Goal: Task Accomplishment & Management: Complete application form

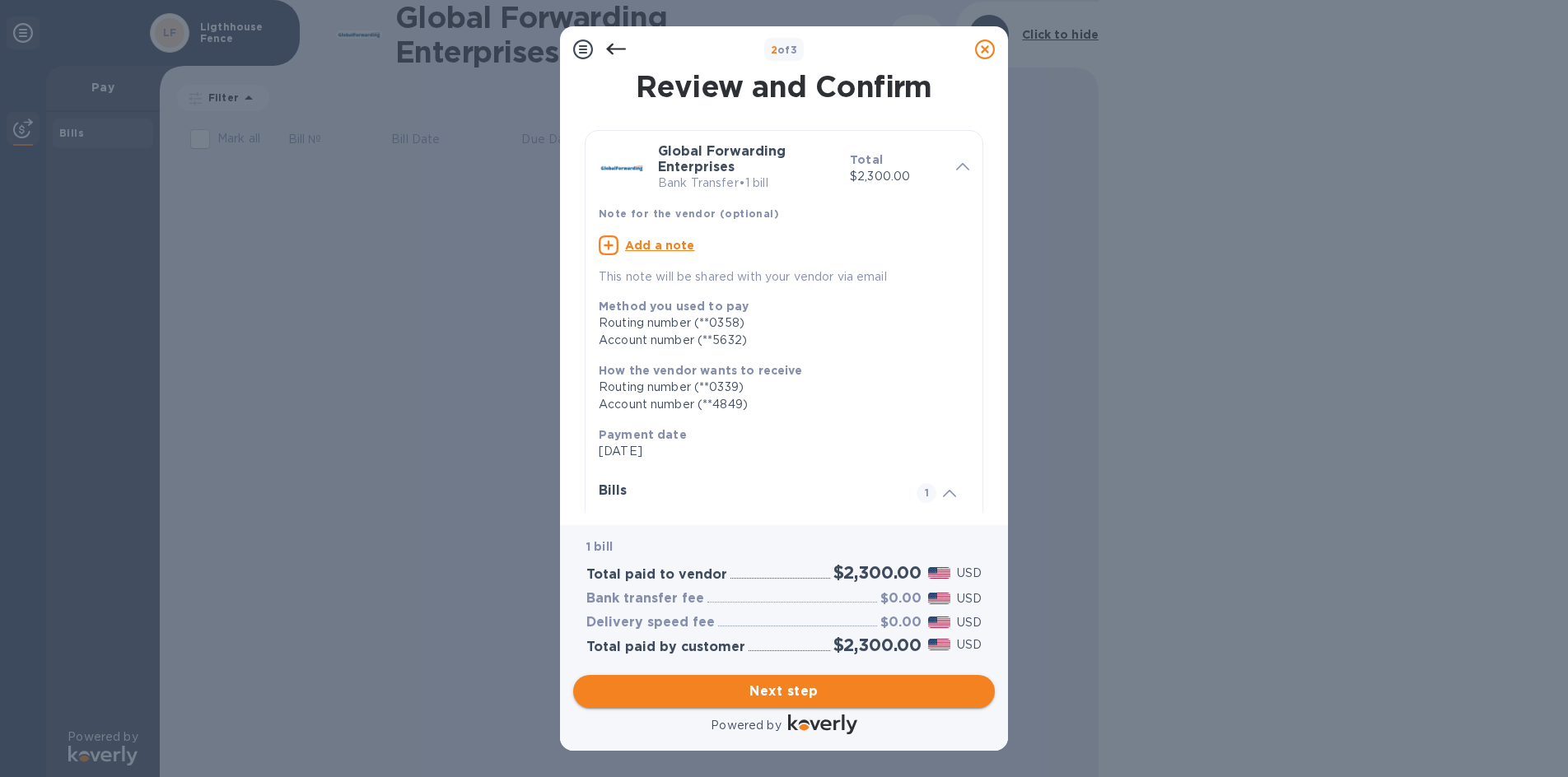
click at [831, 689] on span "Next step" at bounding box center [784, 691] width 395 height 20
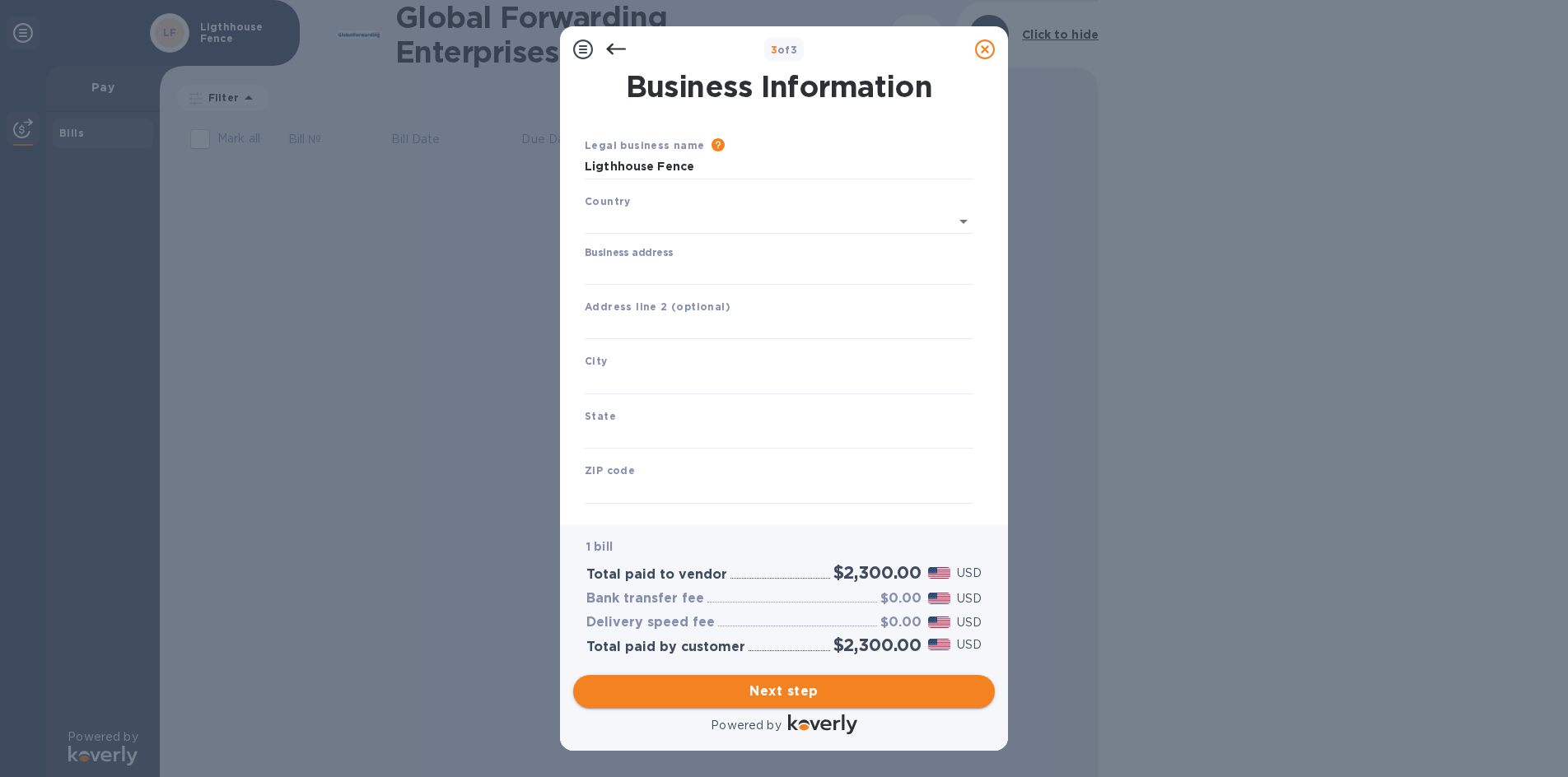
type input "[GEOGRAPHIC_DATA]"
click at [737, 272] on input "Business address" at bounding box center [779, 269] width 388 height 24
type input "[STREET_ADDRESS][PERSON_NAME]"
click at [686, 378] on input "text" at bounding box center [779, 379] width 388 height 24
type input "[GEOGRAPHIC_DATA]"
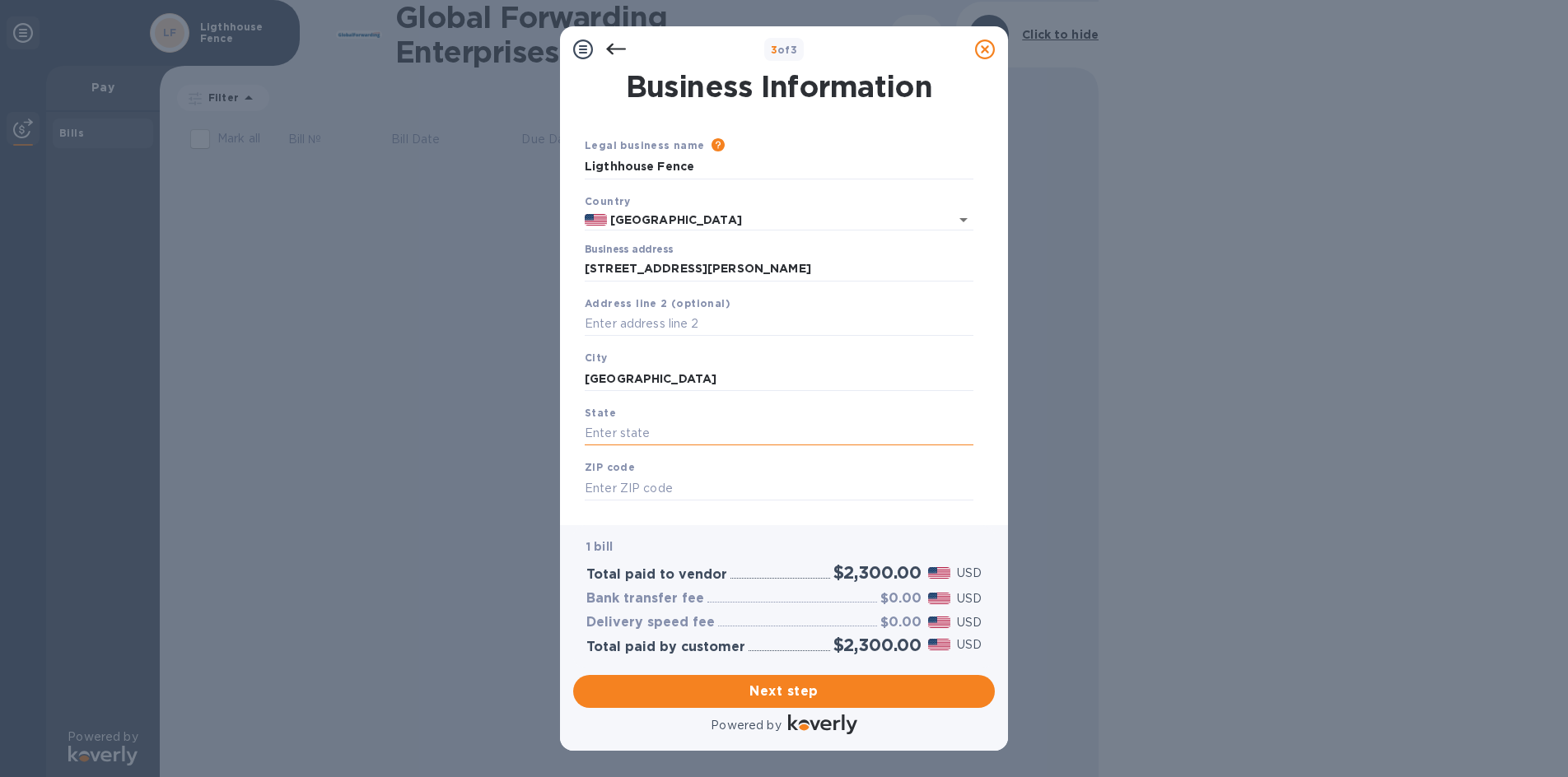
click at [658, 424] on input "text" at bounding box center [779, 434] width 388 height 24
type input "y"
type input "[GEOGRAPHIC_DATA]"
click at [660, 493] on input "text" at bounding box center [779, 488] width 388 height 24
type input "75217"
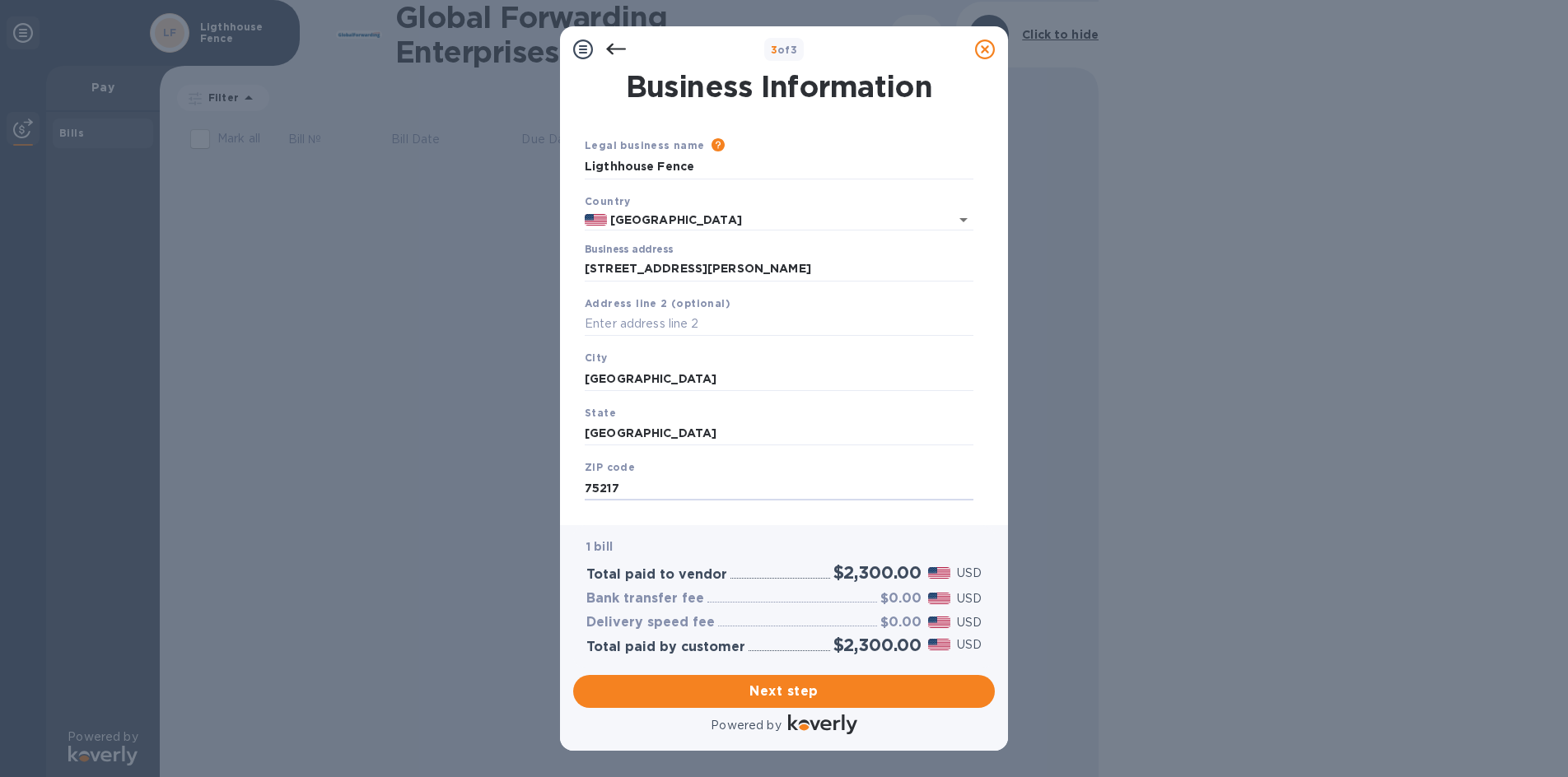
click at [1227, 515] on div "3 of 3 Business Information Legal business name Please provide the legal name t…" at bounding box center [784, 388] width 1568 height 777
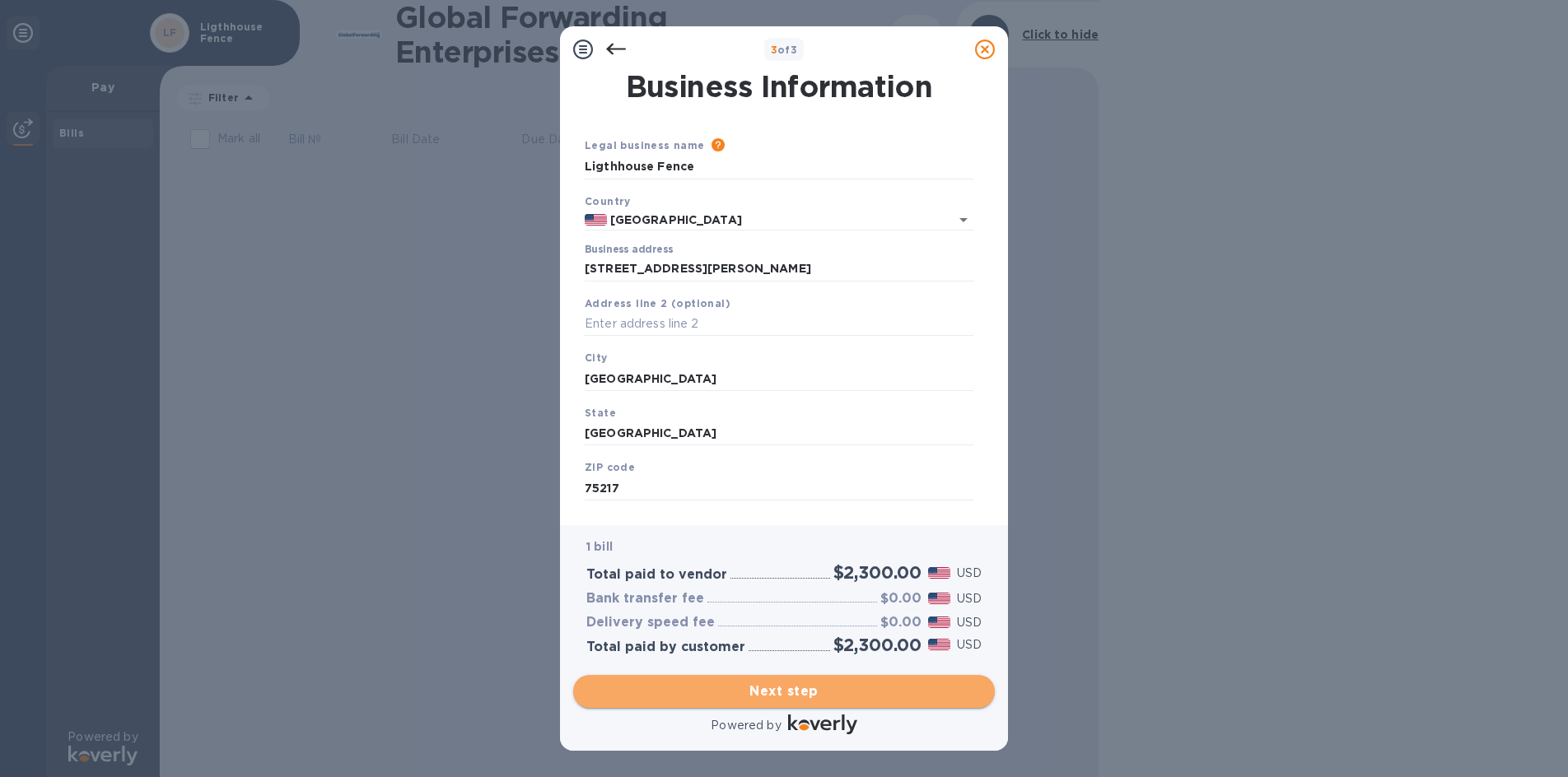
click at [765, 692] on span "Next step" at bounding box center [784, 691] width 395 height 20
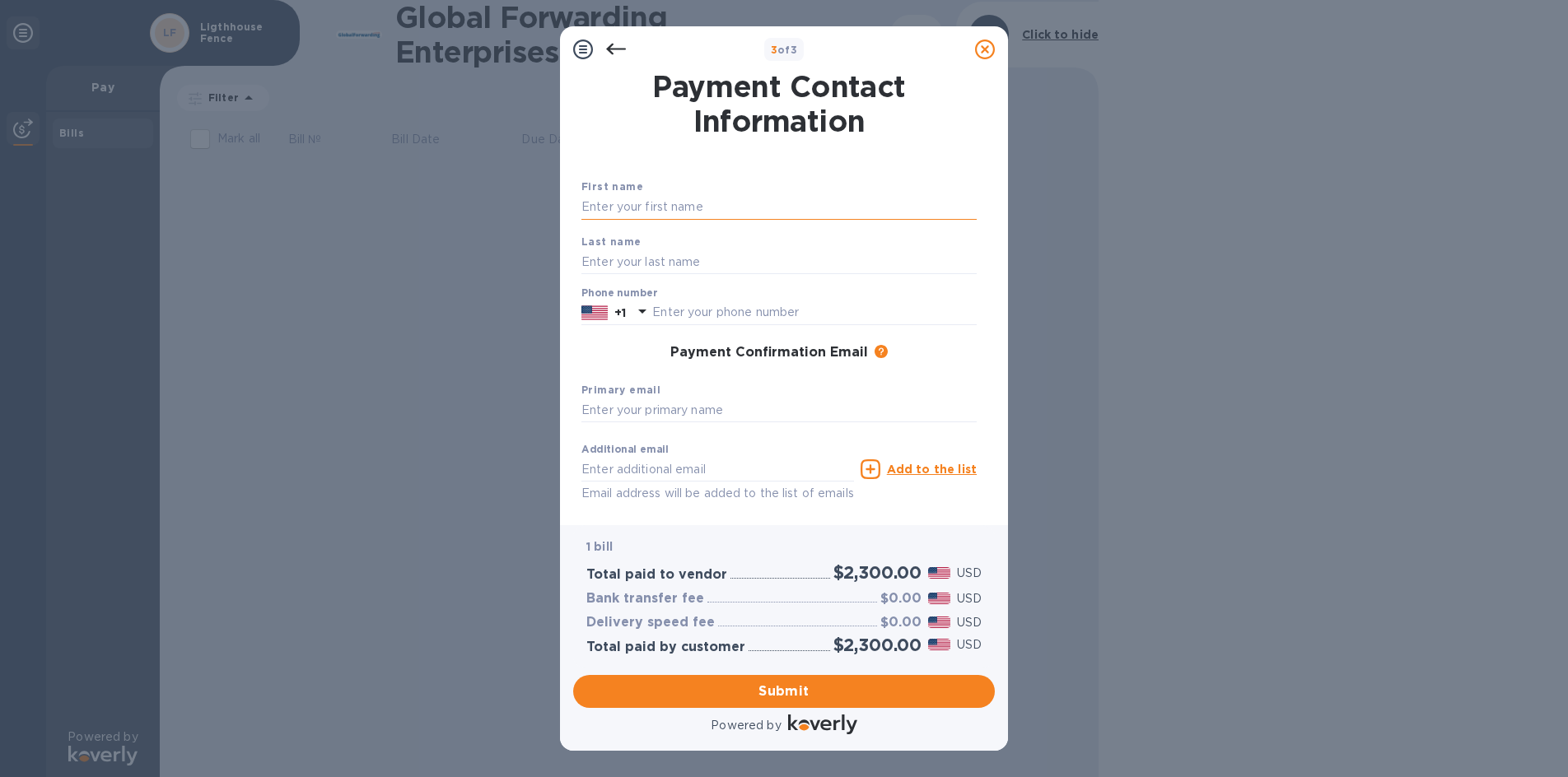
click at [743, 211] on input "text" at bounding box center [779, 207] width 395 height 24
type input "lesliee"
type input "[PERSON_NAME]"
type input "[EMAIL_ADDRESS][DOMAIN_NAME]"
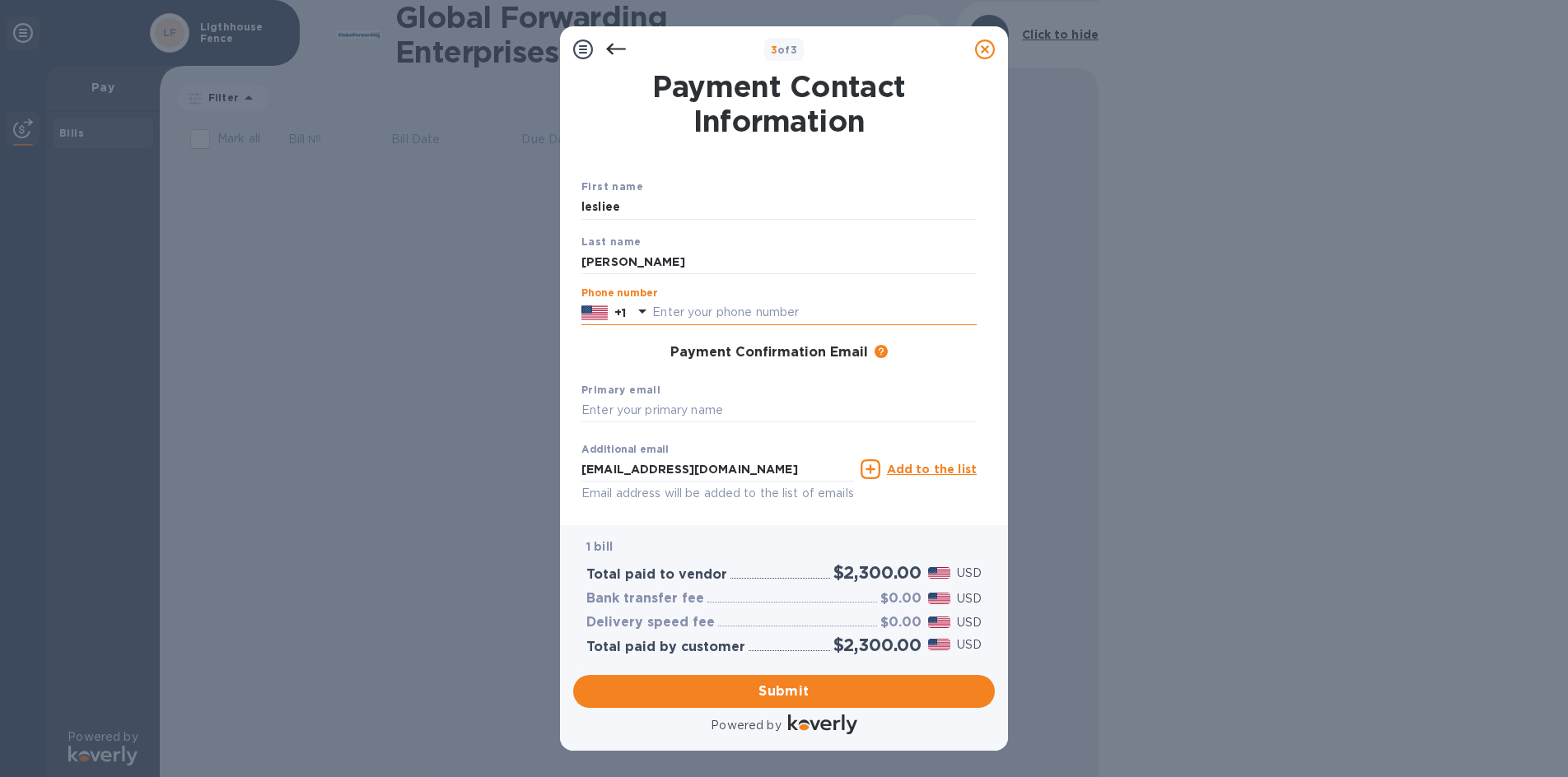
click at [745, 308] on input "text" at bounding box center [814, 313] width 325 height 24
click at [764, 307] on input "7274106165" at bounding box center [814, 313] width 325 height 24
type input "7"
type input "2147749216"
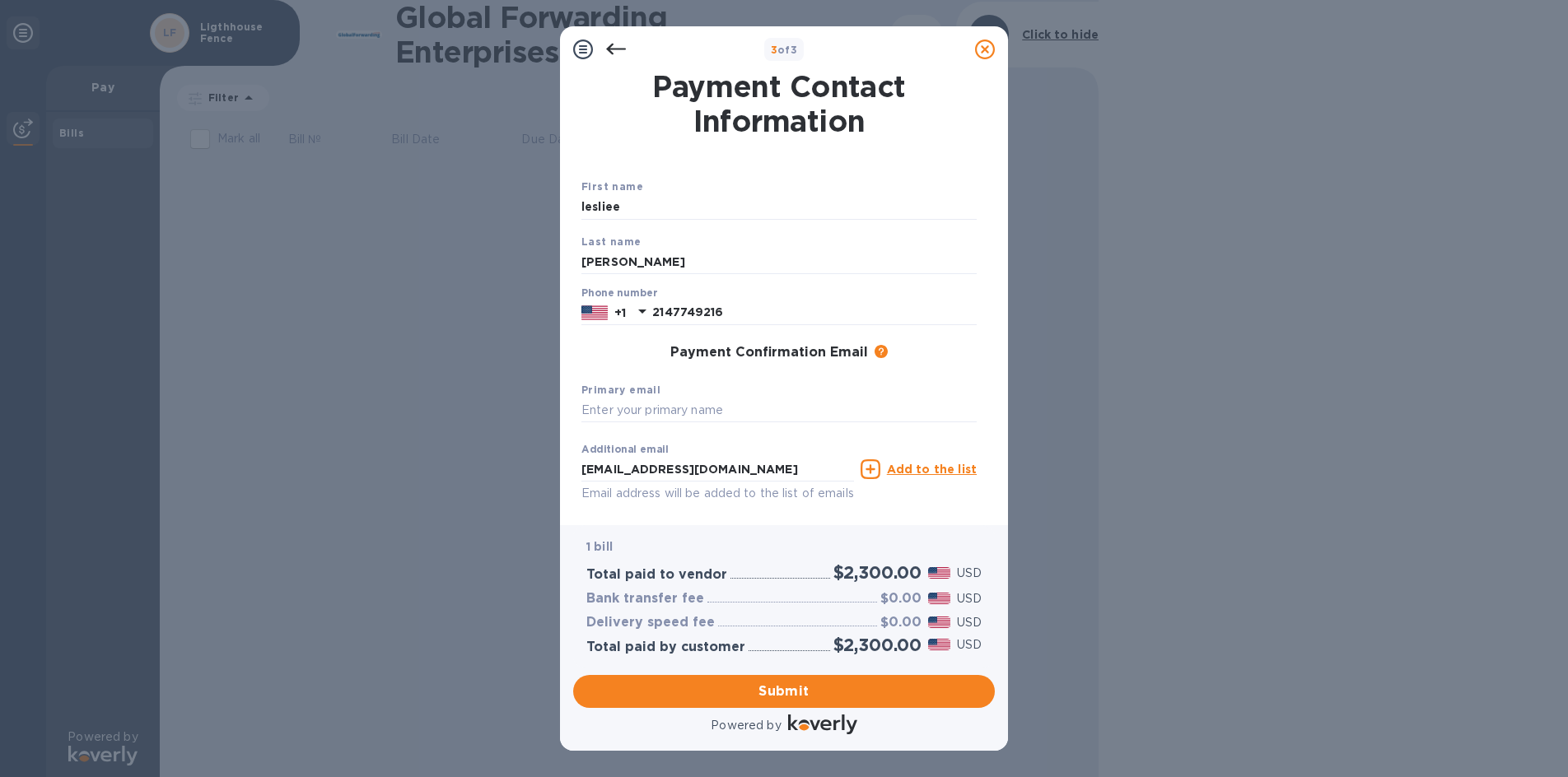
click at [964, 372] on div "First name [PERSON_NAME] Last name [PERSON_NAME] Phone number [PHONE_NUMBER] Pa…" at bounding box center [779, 356] width 408 height 369
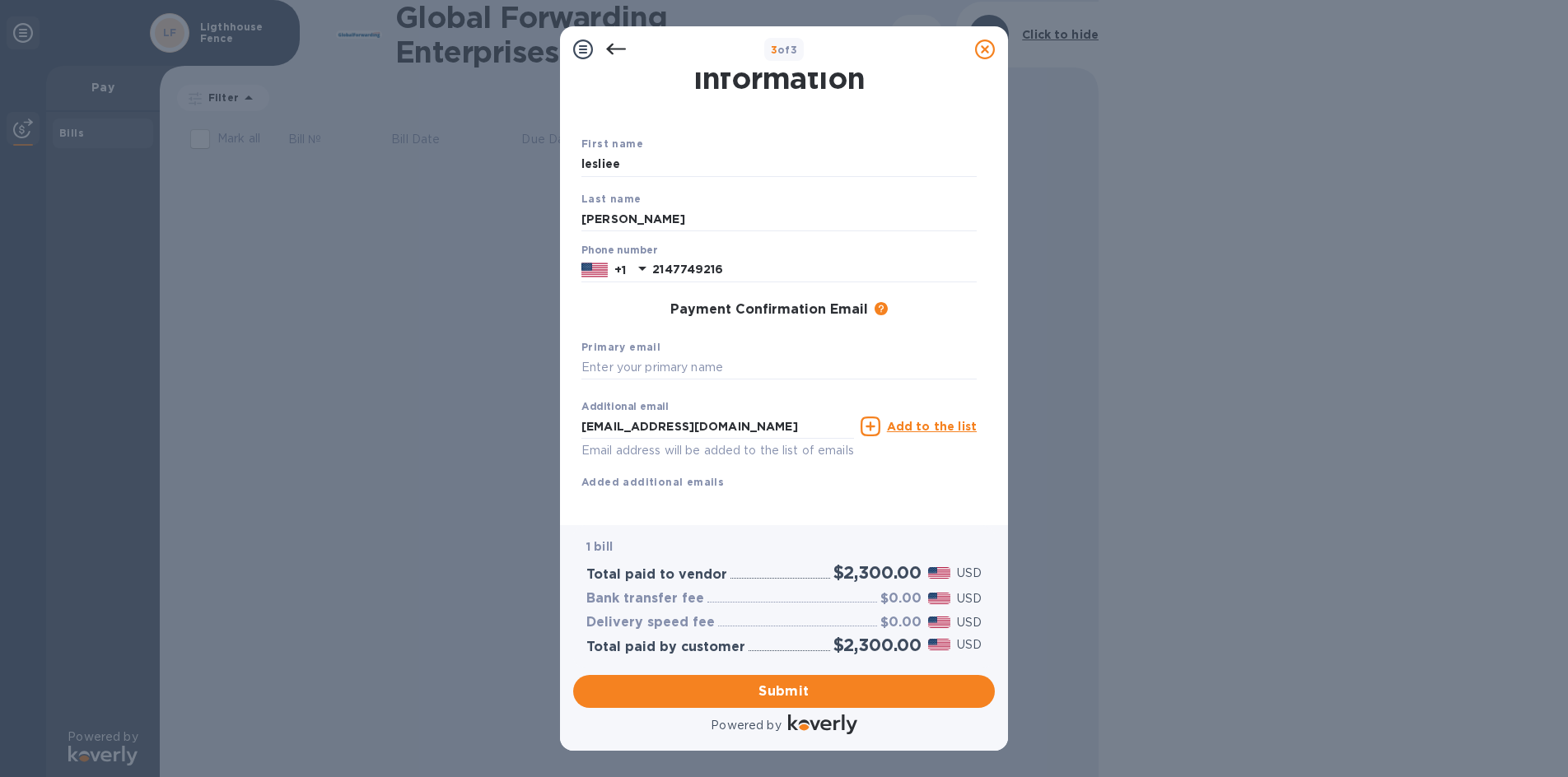
scroll to position [67, 0]
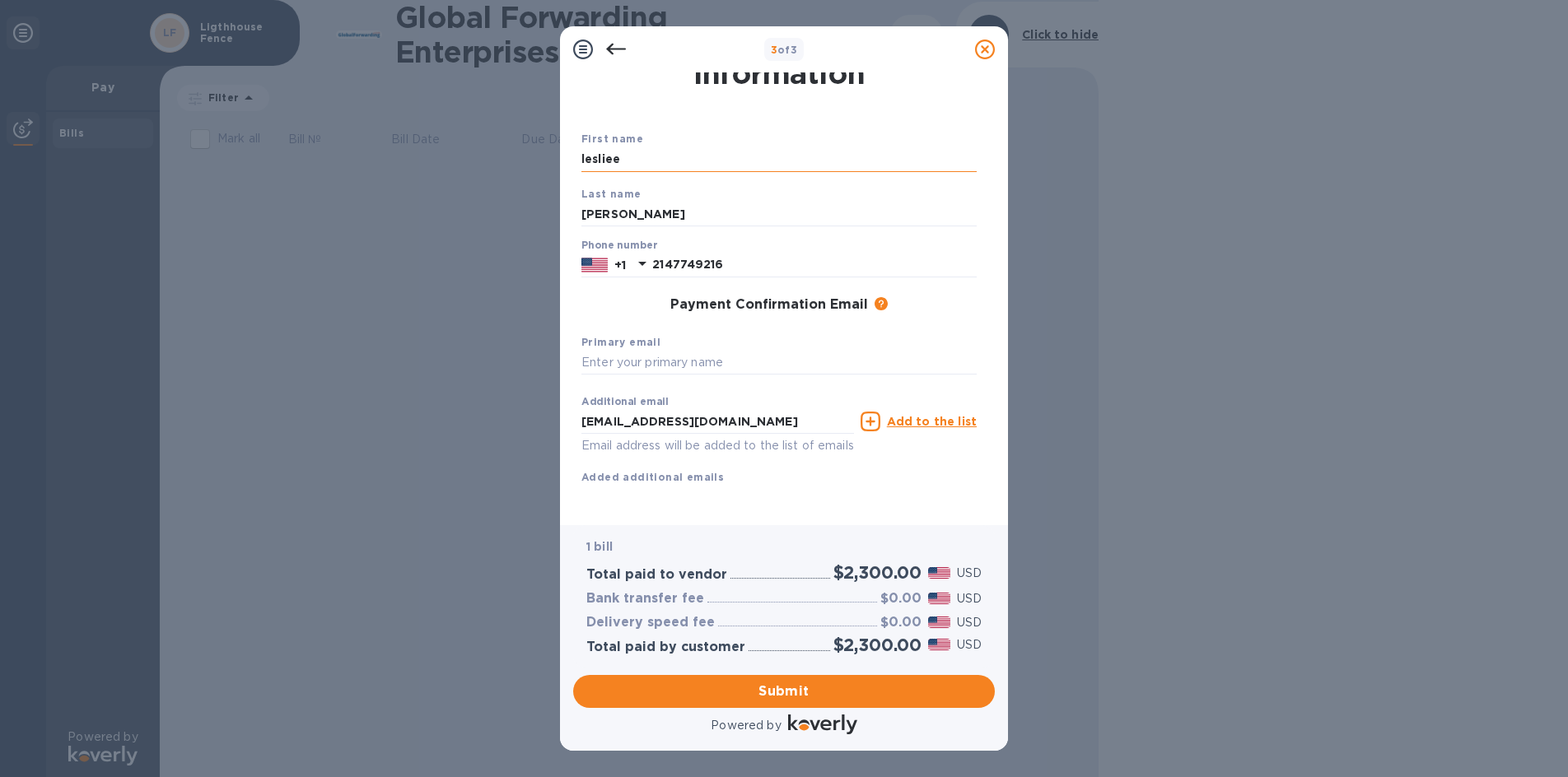
click at [681, 148] on input "lesliee" at bounding box center [779, 160] width 395 height 24
type input "[PERSON_NAME]"
click at [804, 327] on div "Primary email" at bounding box center [779, 355] width 408 height 56
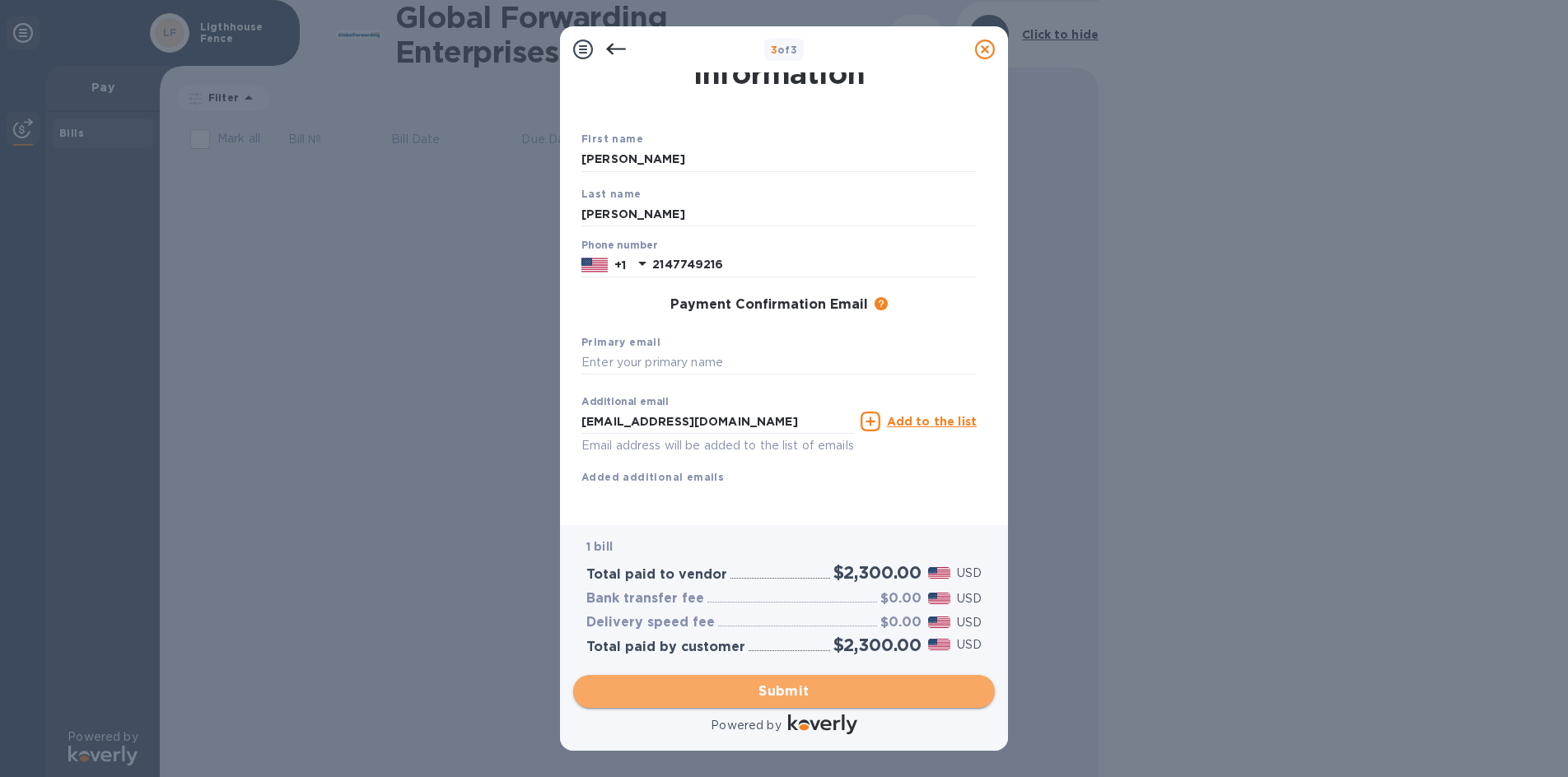
click at [844, 685] on span "Submit" at bounding box center [784, 691] width 395 height 20
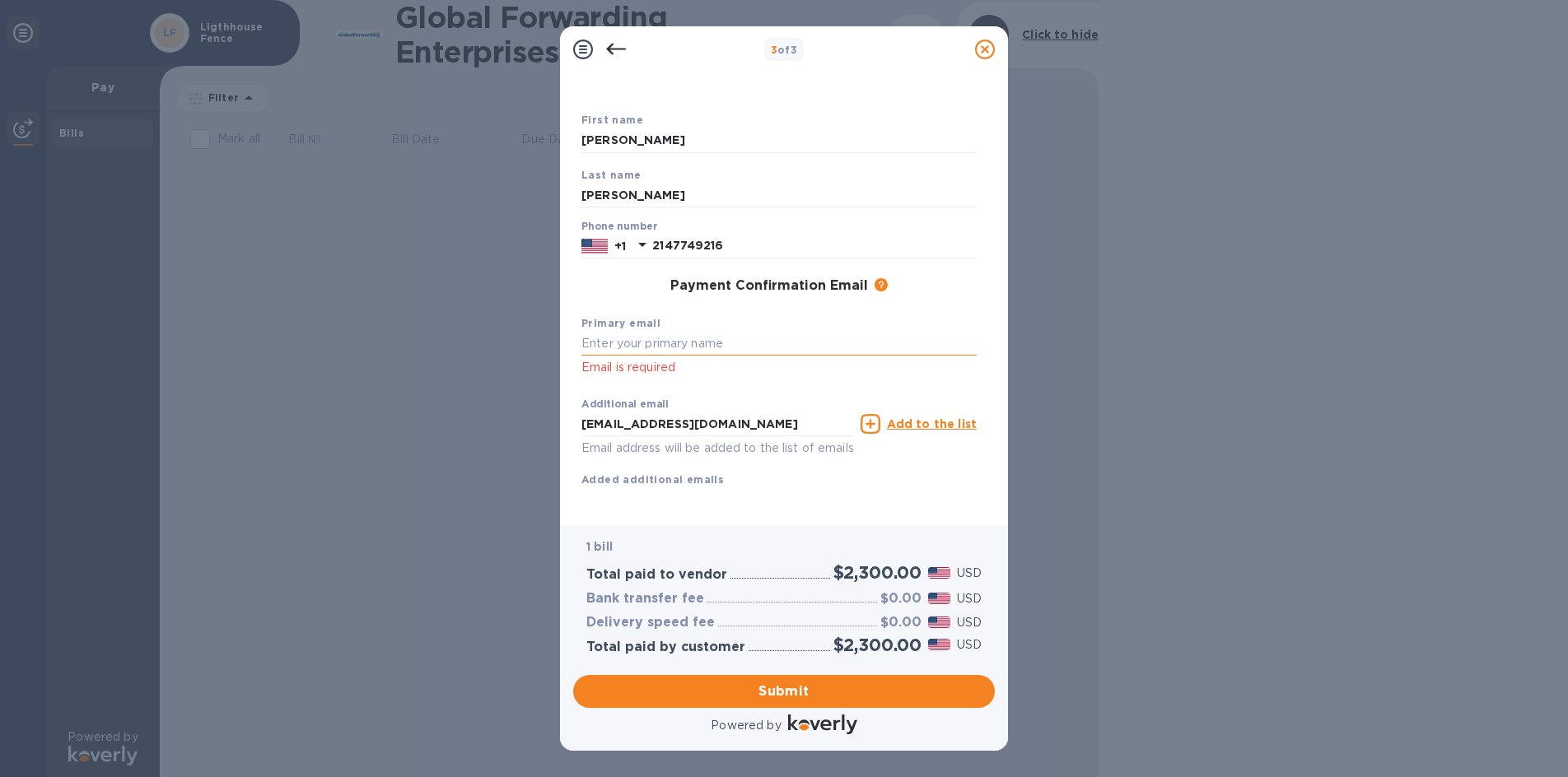
click at [638, 338] on input "text" at bounding box center [779, 344] width 395 height 24
type input "A"
click at [857, 387] on div "Additional email [EMAIL_ADDRESS][DOMAIN_NAME] Email address will be added to th…" at bounding box center [779, 439] width 408 height 111
click p "Email is required"
click at [673, 344] on input "[EMAIL_ADDRESS][DOMAIN_NAME]" at bounding box center [779, 344] width 395 height 24
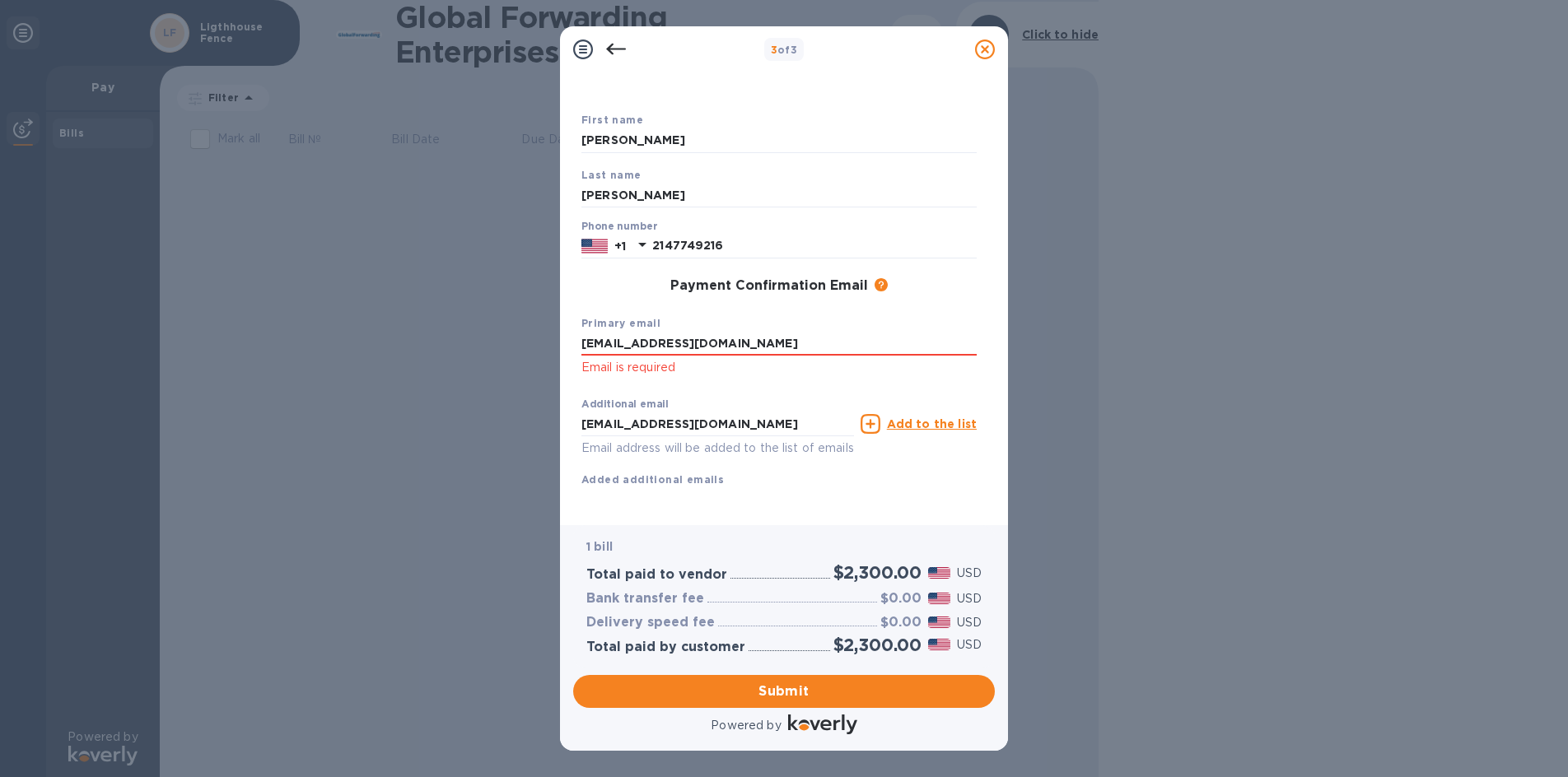
click p "Email is required"
click at [692, 348] on input "[EMAIL_ADDRESS][DOMAIN_NAME]" at bounding box center [779, 344] width 395 height 24
click p "Email is required"
click at [808, 341] on input "[EMAIL_ADDRESS][DOMAIN_NAME]" at bounding box center [779, 344] width 395 height 24
type input "[EMAIL_ADDRESS][DOMAIN_NAME]"
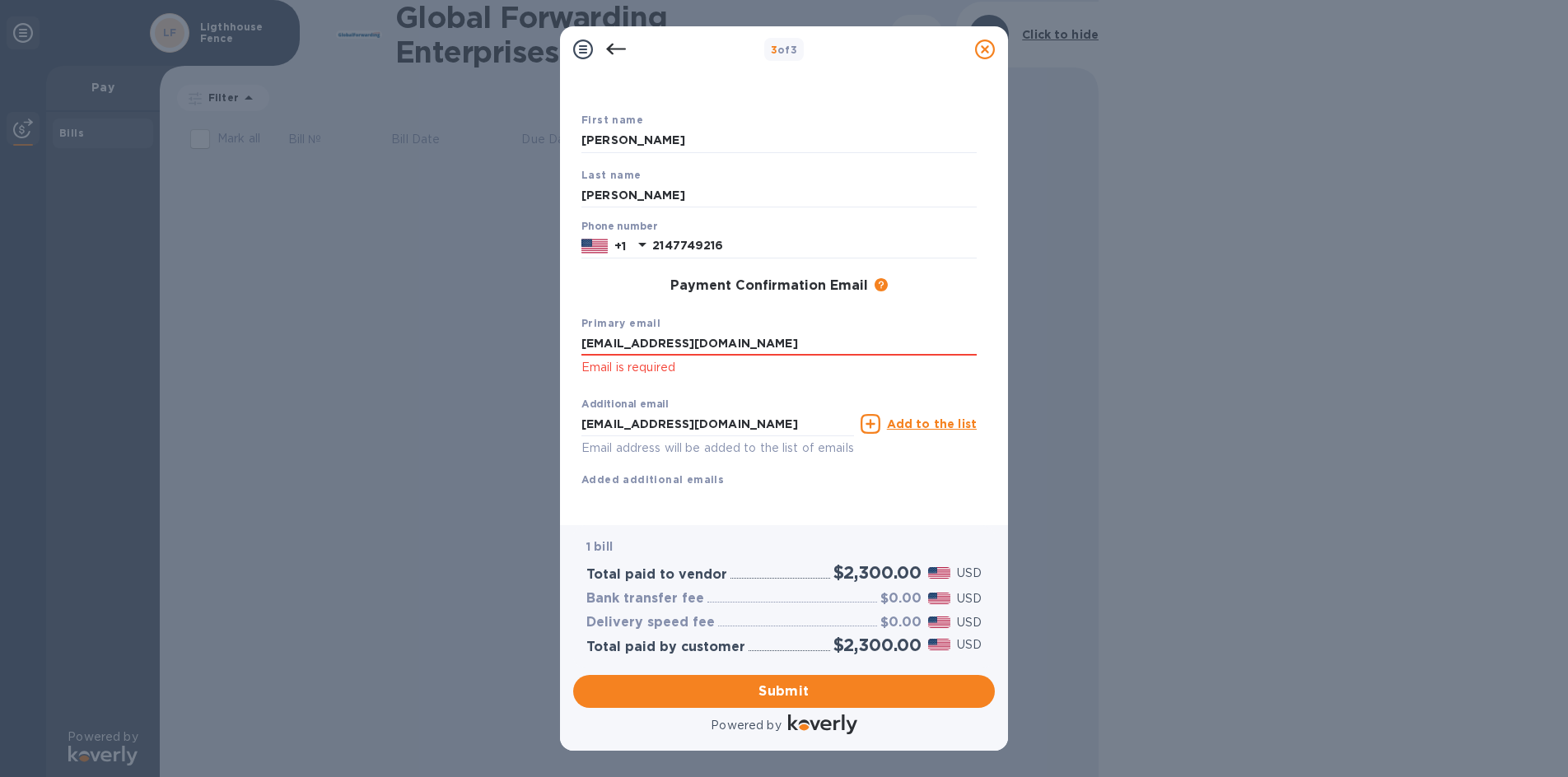
click p "Email is required"
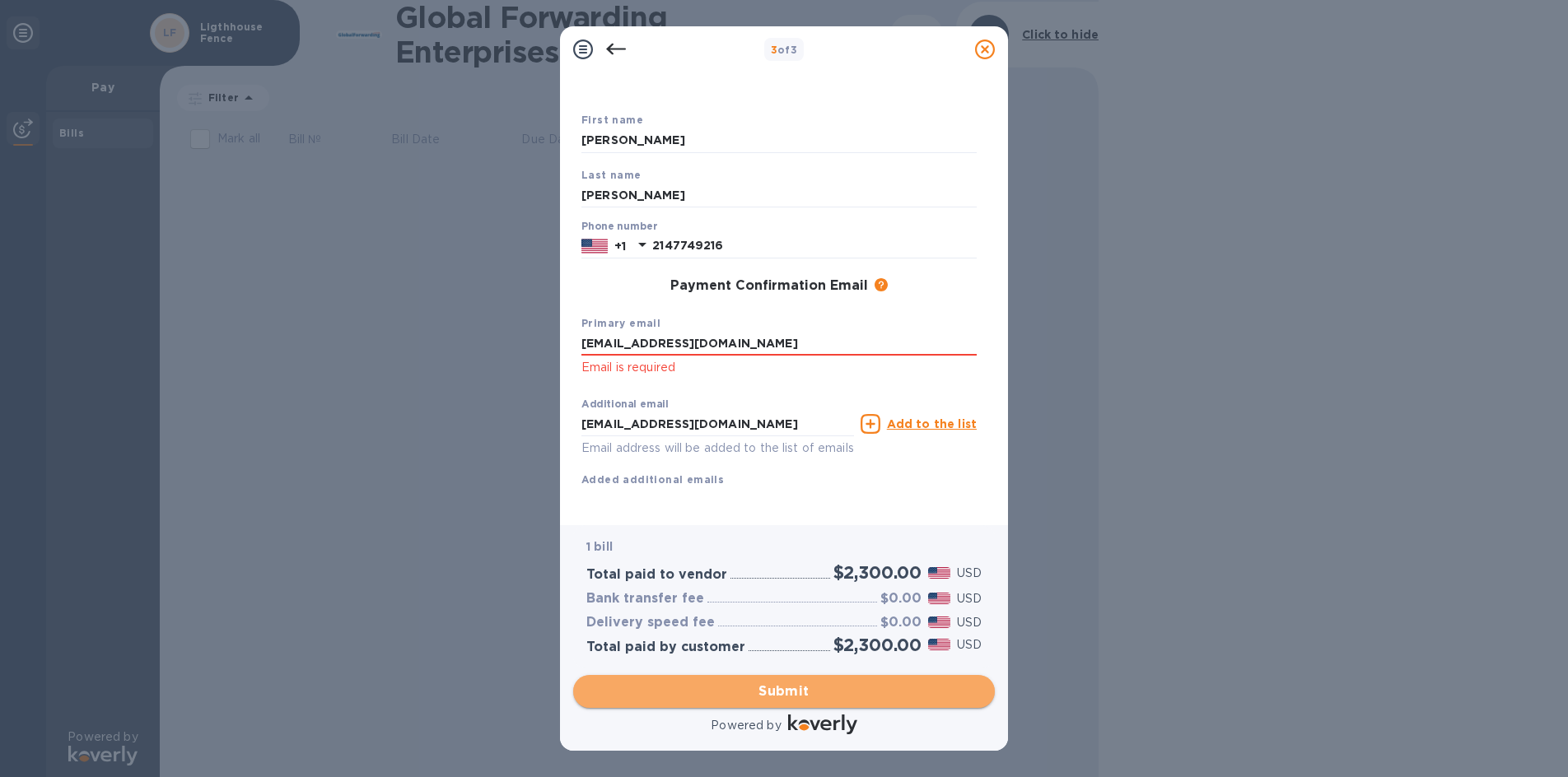
click at [847, 688] on span "Submit" at bounding box center [784, 691] width 395 height 20
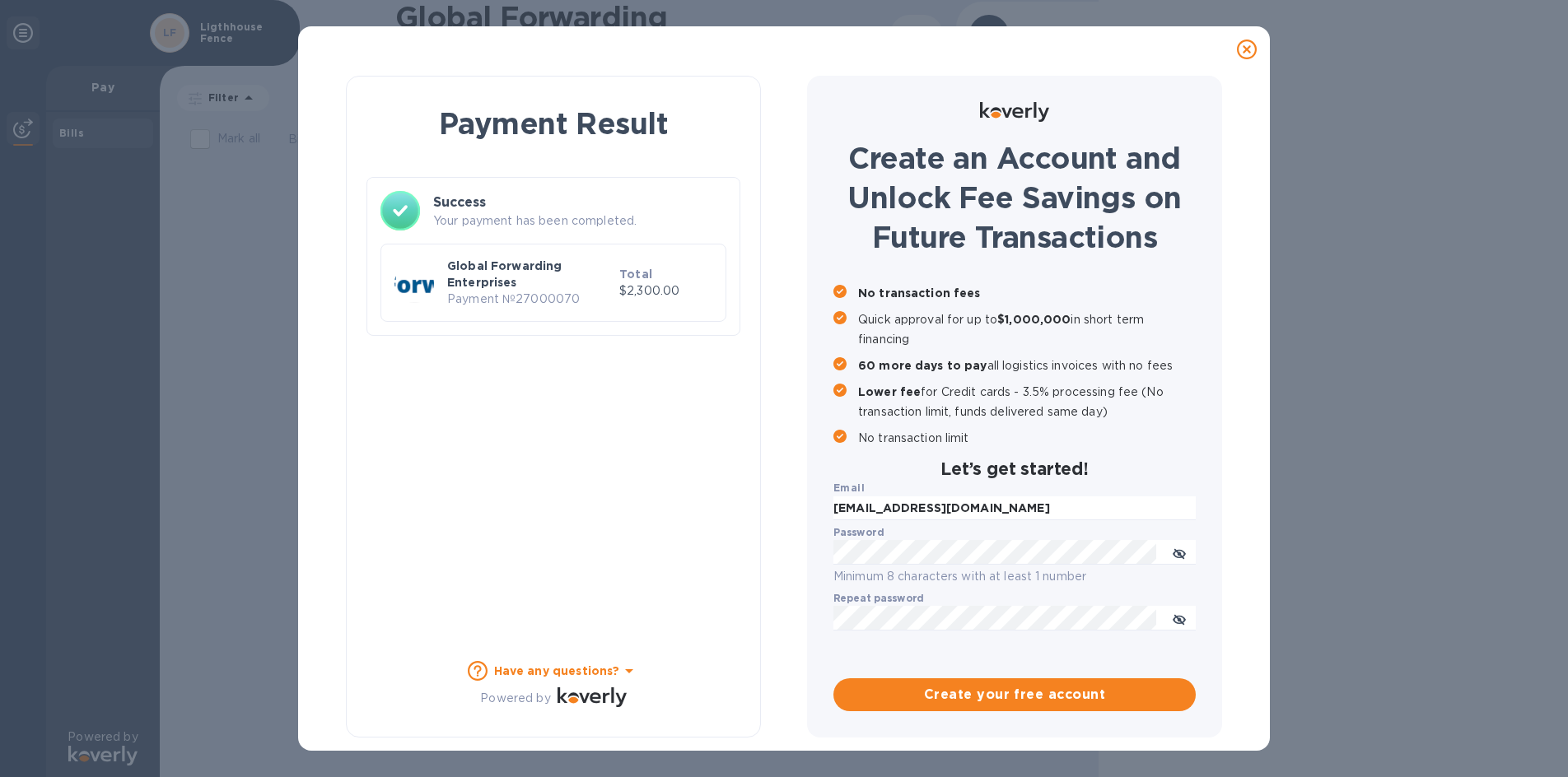
scroll to position [0, 0]
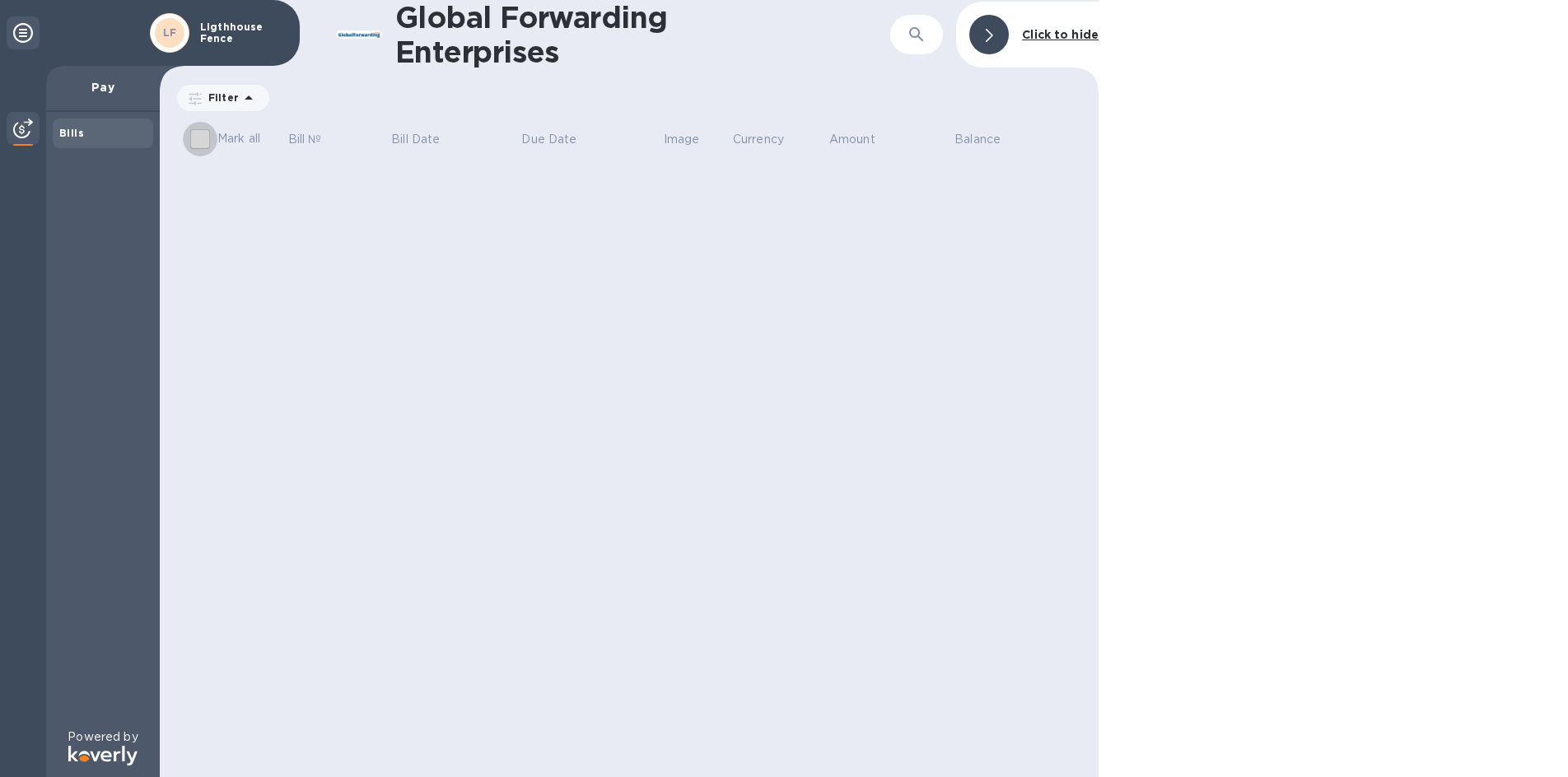
click at [205, 140] on input "Mark all" at bounding box center [199, 139] width 35 height 35
click at [221, 104] on p "Filter" at bounding box center [219, 97] width 37 height 14
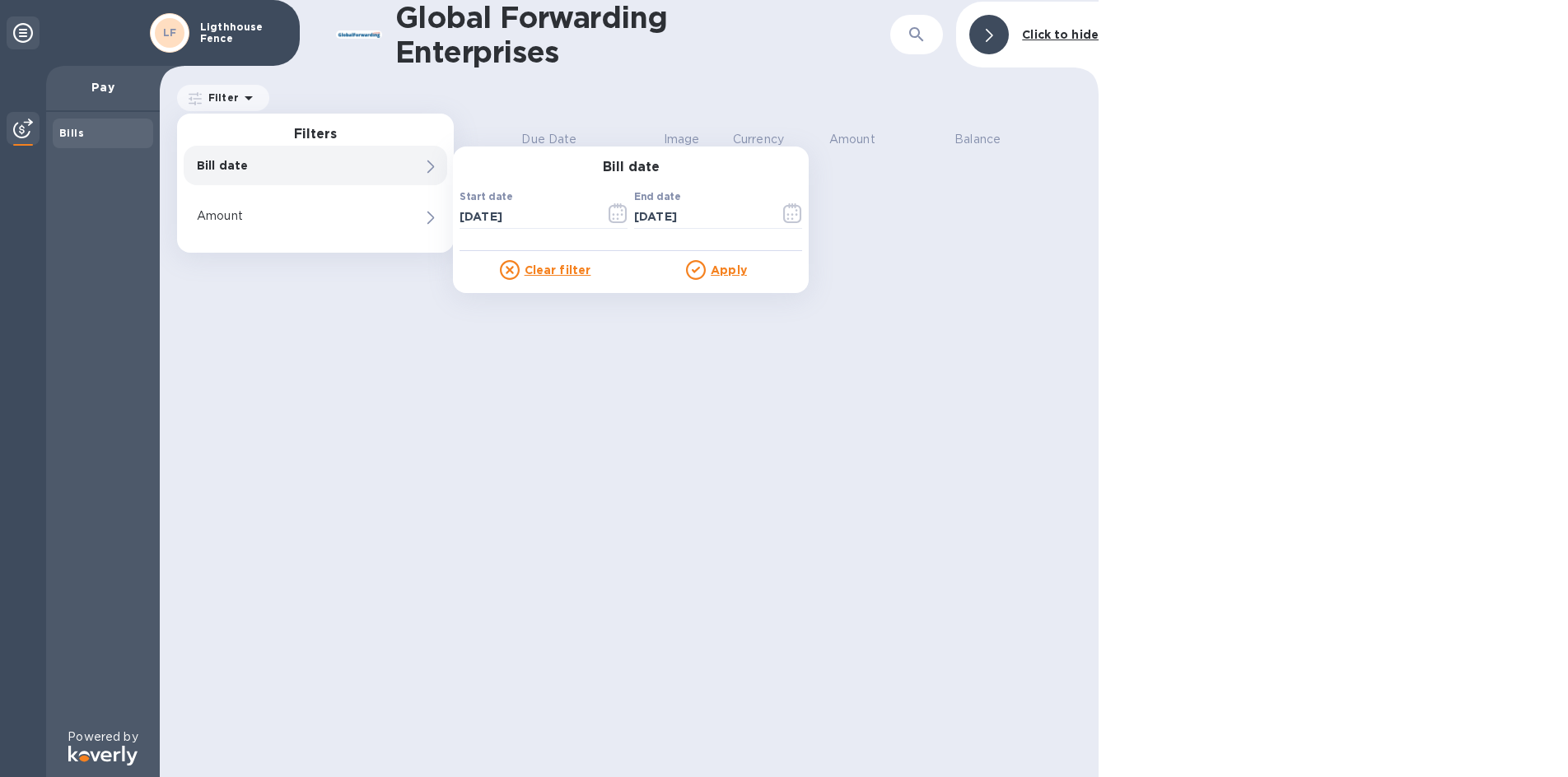
click at [260, 163] on p "Bill date" at bounding box center [287, 166] width 182 height 17
click at [733, 274] on u "Apply" at bounding box center [729, 270] width 37 height 13
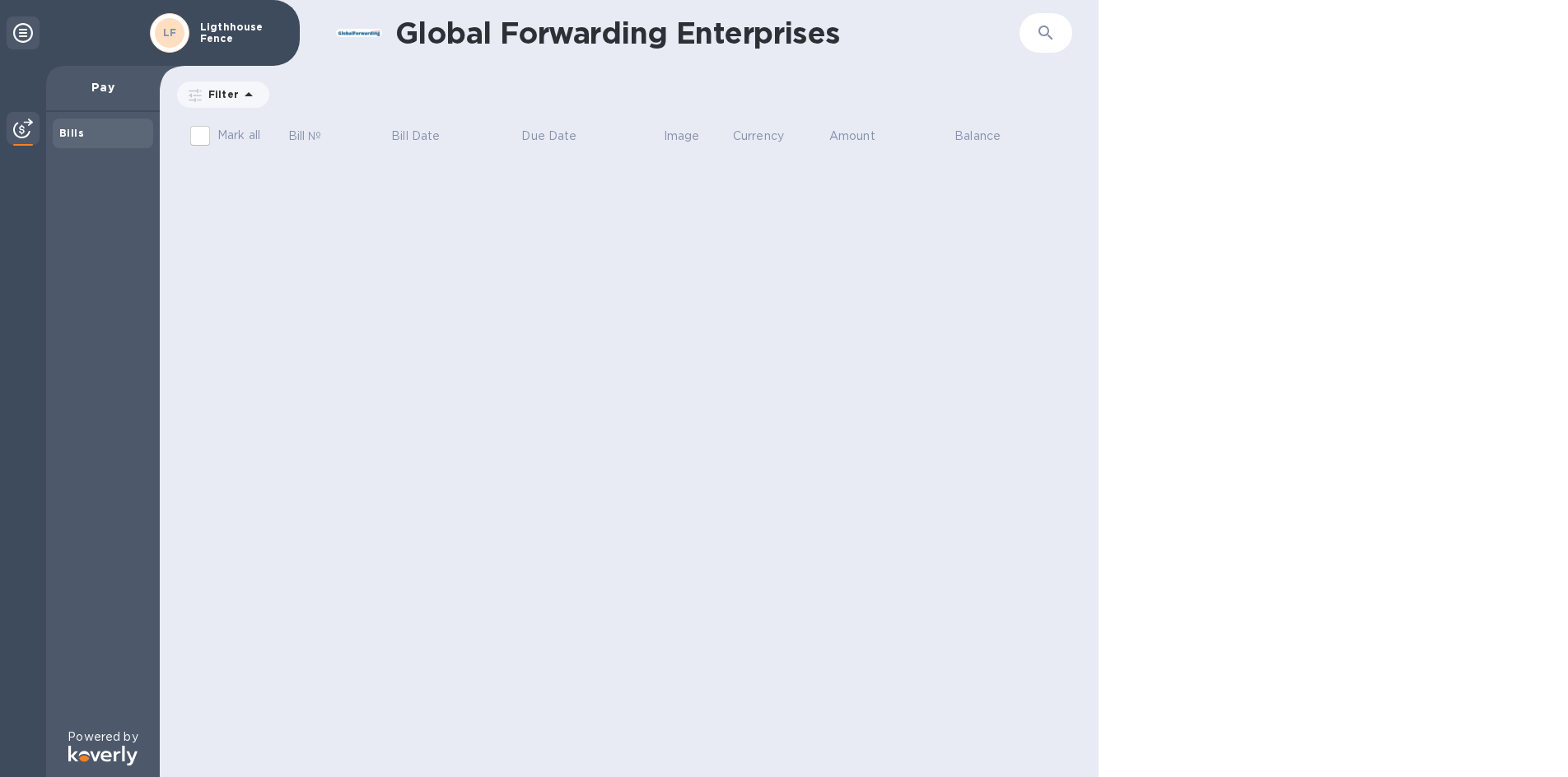
click at [96, 89] on p "Pay" at bounding box center [103, 87] width 87 height 17
click at [97, 89] on p "Pay" at bounding box center [103, 87] width 87 height 17
click at [209, 94] on p "Filter" at bounding box center [219, 94] width 37 height 14
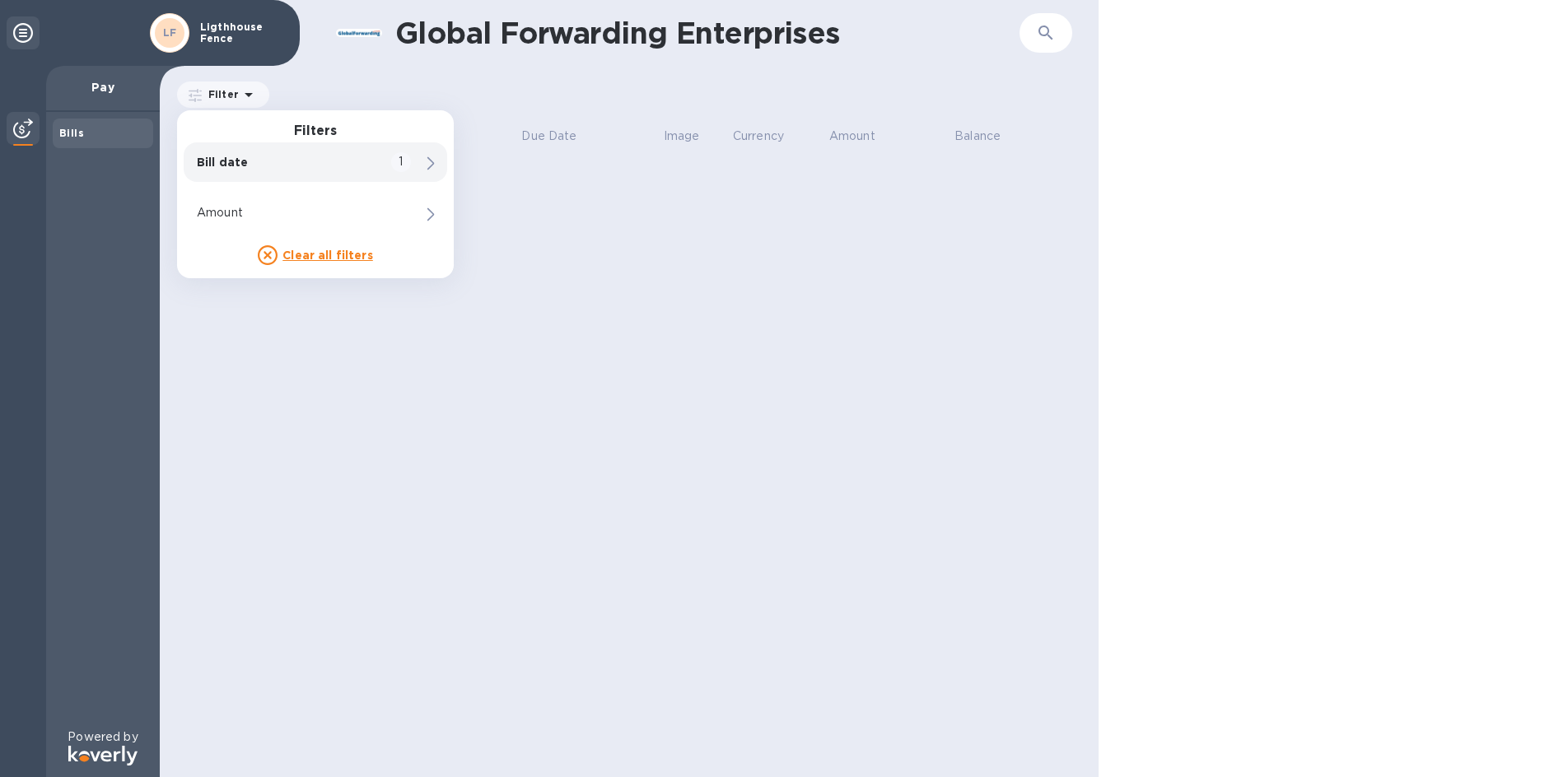
click at [275, 165] on p "Bill date" at bounding box center [287, 163] width 182 height 17
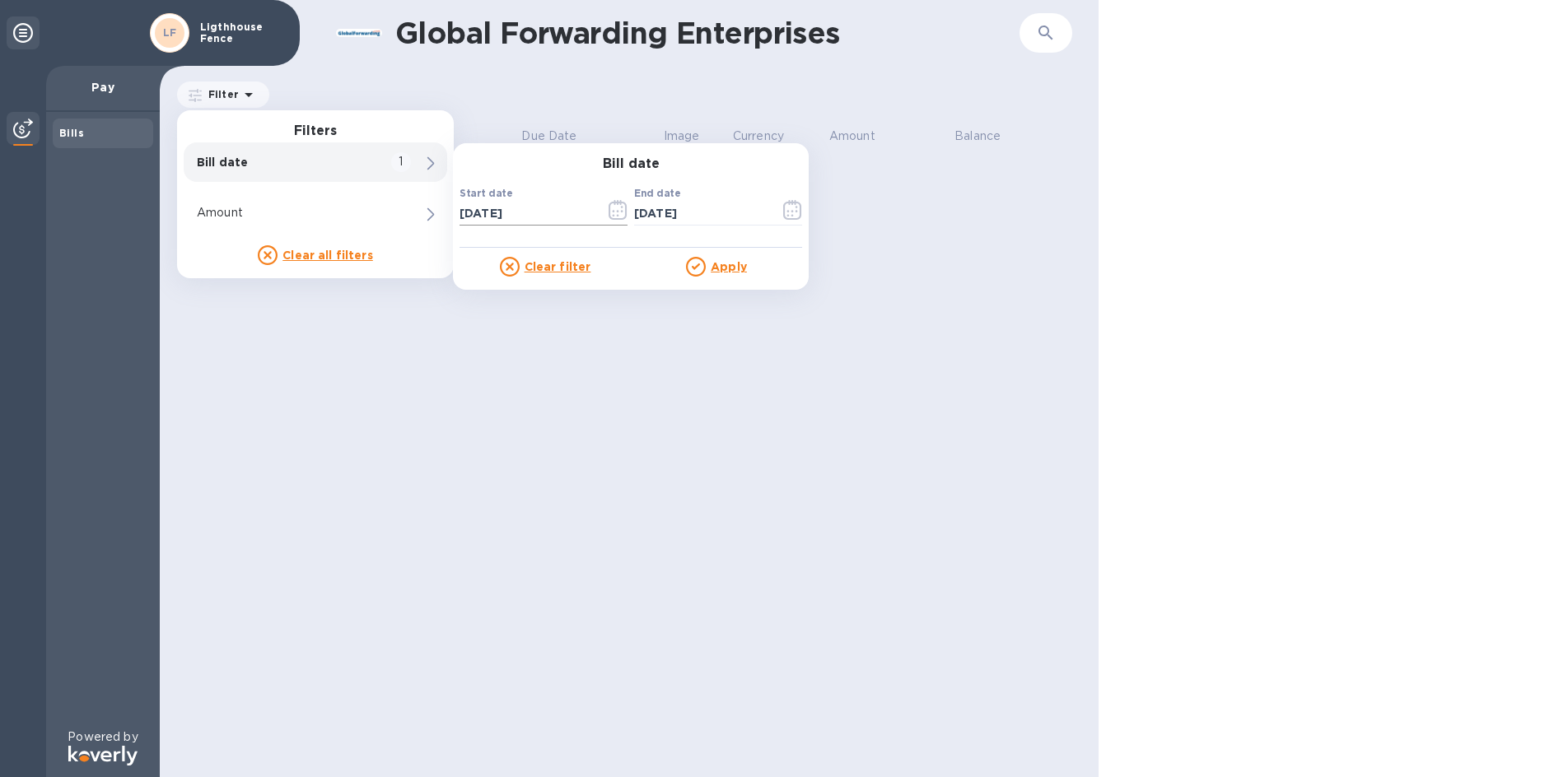
click at [542, 204] on input "[DATE]" at bounding box center [525, 214] width 133 height 24
click at [734, 212] on input "[DATE]" at bounding box center [700, 214] width 133 height 24
click at [406, 163] on div "1" at bounding box center [401, 162] width 20 height 20
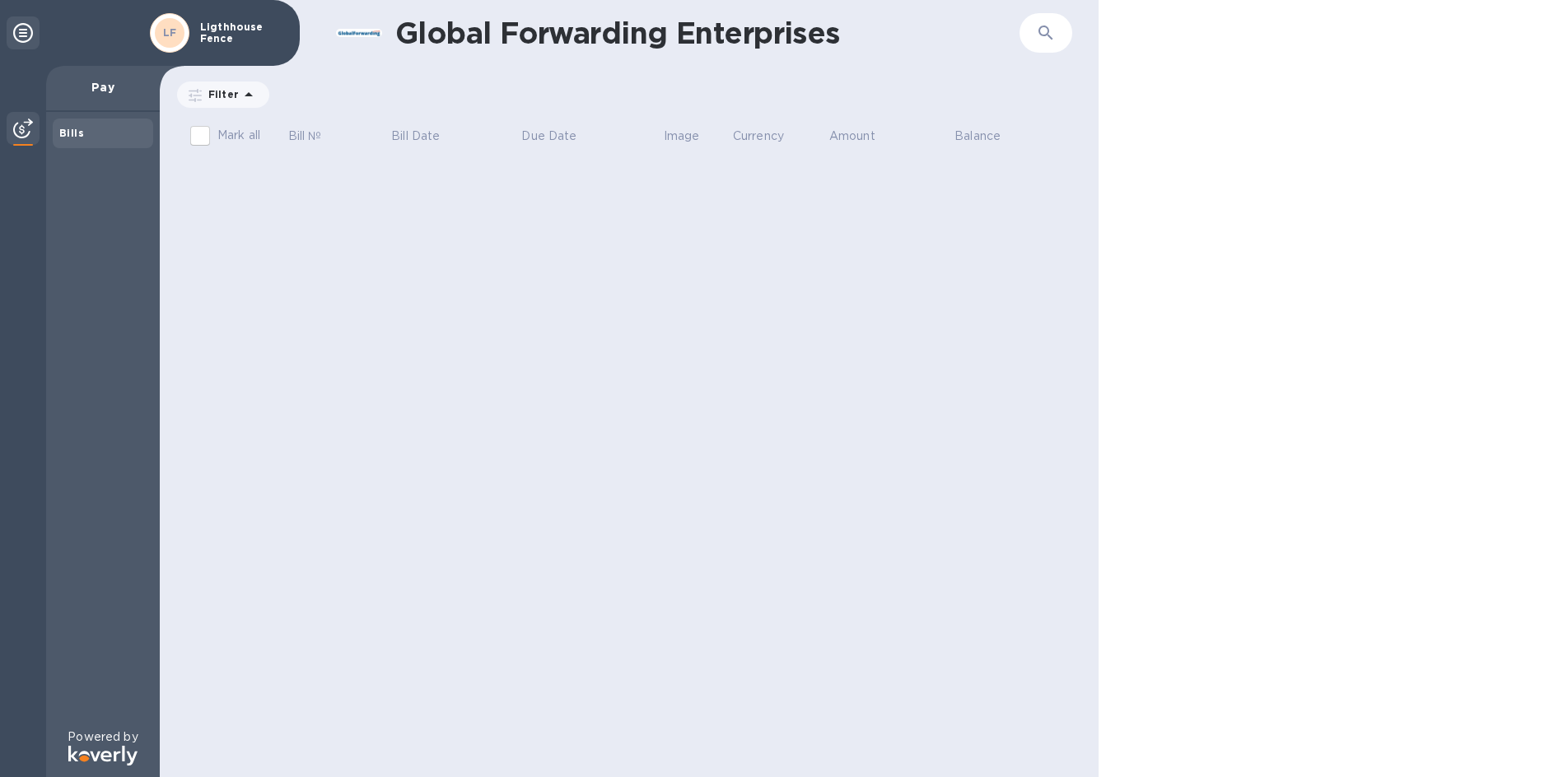
click at [509, 404] on div "Global Forwarding Enterprises ​ Filter Bill date : [DATE] to [DATE] Amount Mark…" at bounding box center [629, 388] width 939 height 777
click at [199, 132] on input "Mark all" at bounding box center [199, 135] width 35 height 35
checkbox input "false"
click at [1035, 39] on button "button" at bounding box center [1046, 33] width 40 height 40
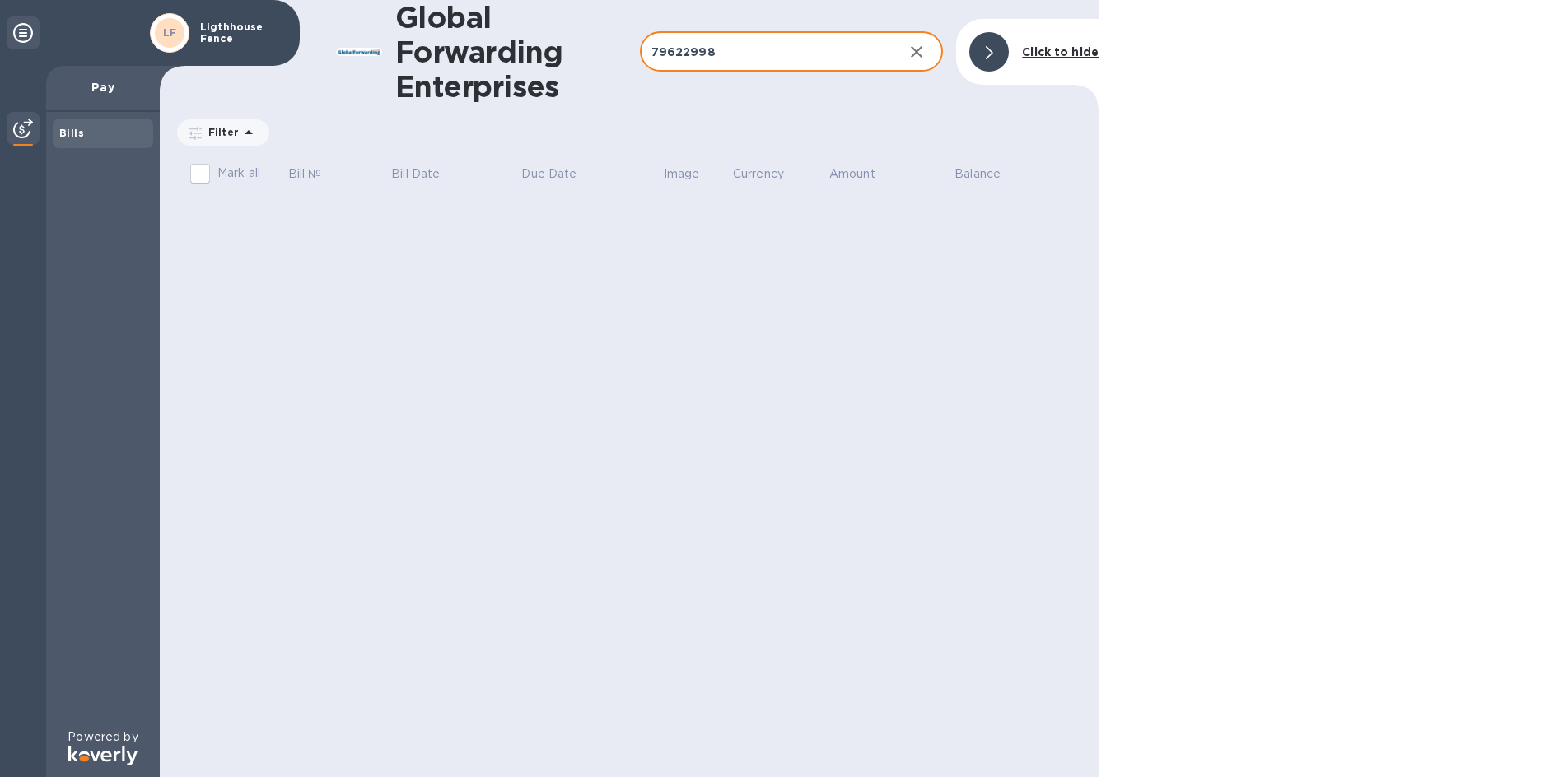
type input "79622998"
click at [898, 40] on div "79622998 ​" at bounding box center [791, 52] width 304 height 40
click at [201, 169] on input "Mark all" at bounding box center [199, 173] width 35 height 35
checkbox input "false"
click at [231, 129] on p "Filter" at bounding box center [219, 132] width 37 height 14
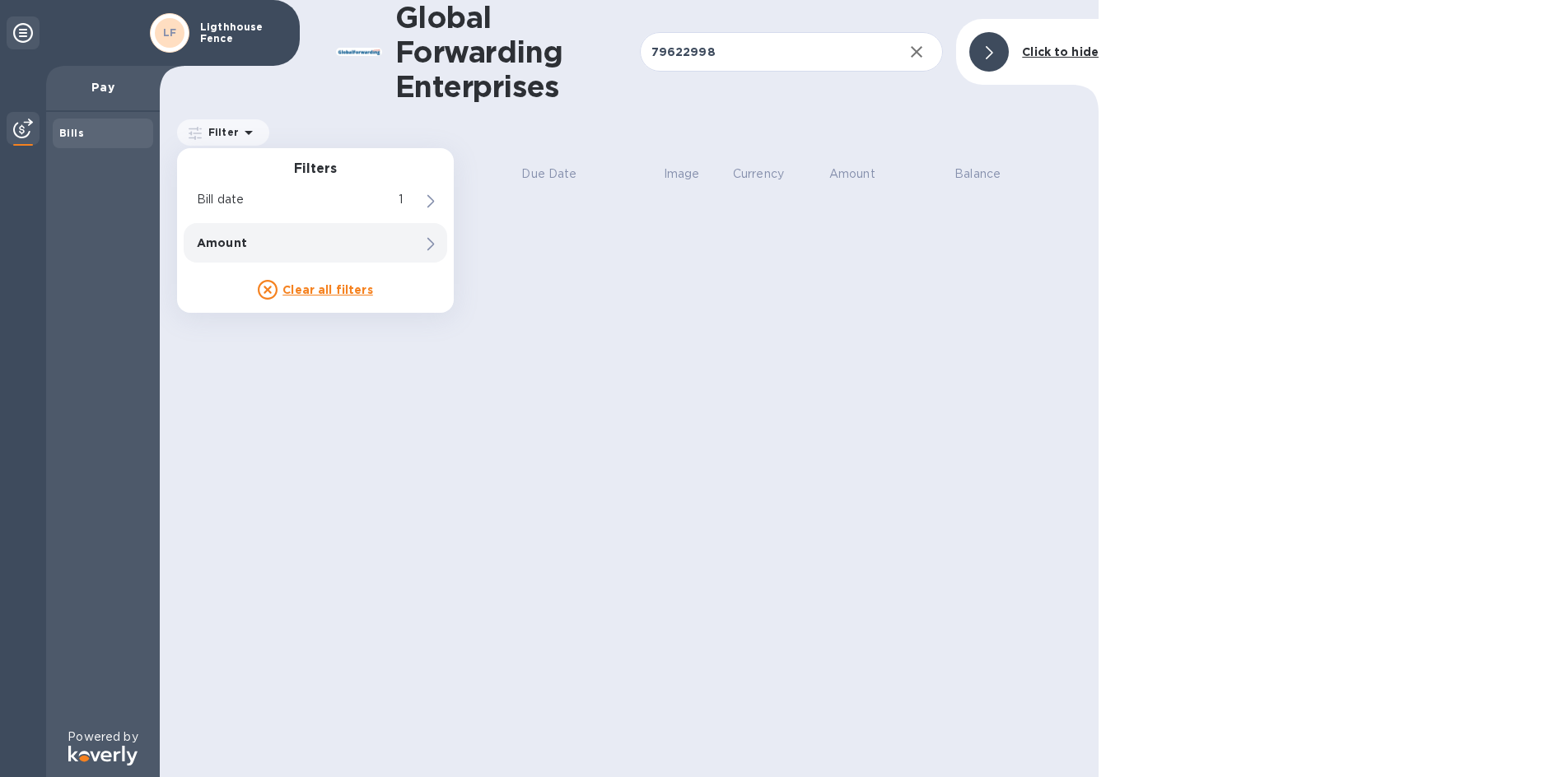
click at [246, 242] on p "Amount" at bounding box center [287, 243] width 182 height 17
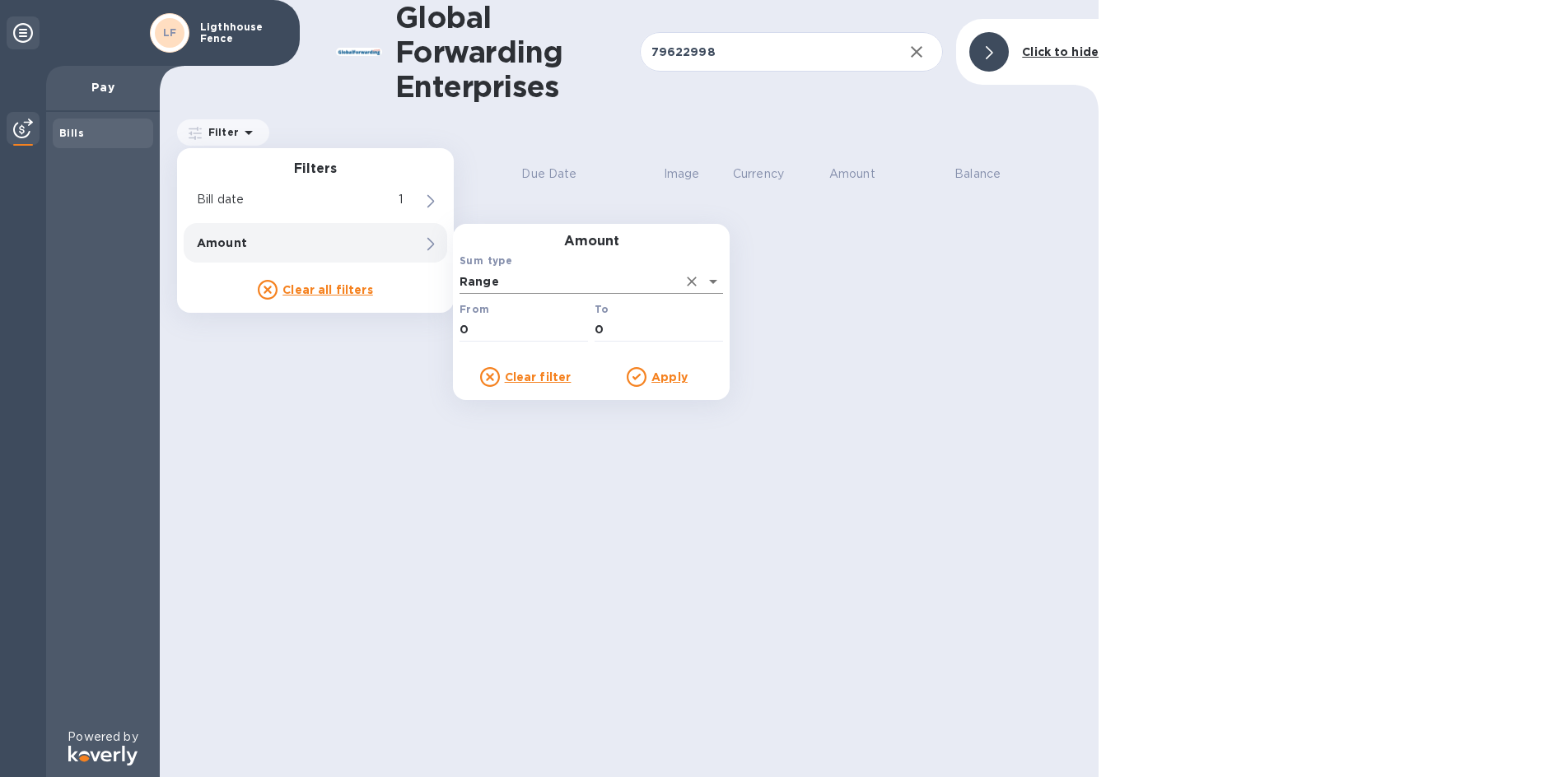
click at [573, 283] on input "Range" at bounding box center [567, 280] width 217 height 24
drag, startPoint x: 977, startPoint y: 357, endPoint x: 948, endPoint y: 362, distance: 29.4
click at [962, 361] on div "Global Forwarding Enterprises 79622998 ​ Click to hide Filter Filters Bill date…" at bounding box center [629, 388] width 939 height 777
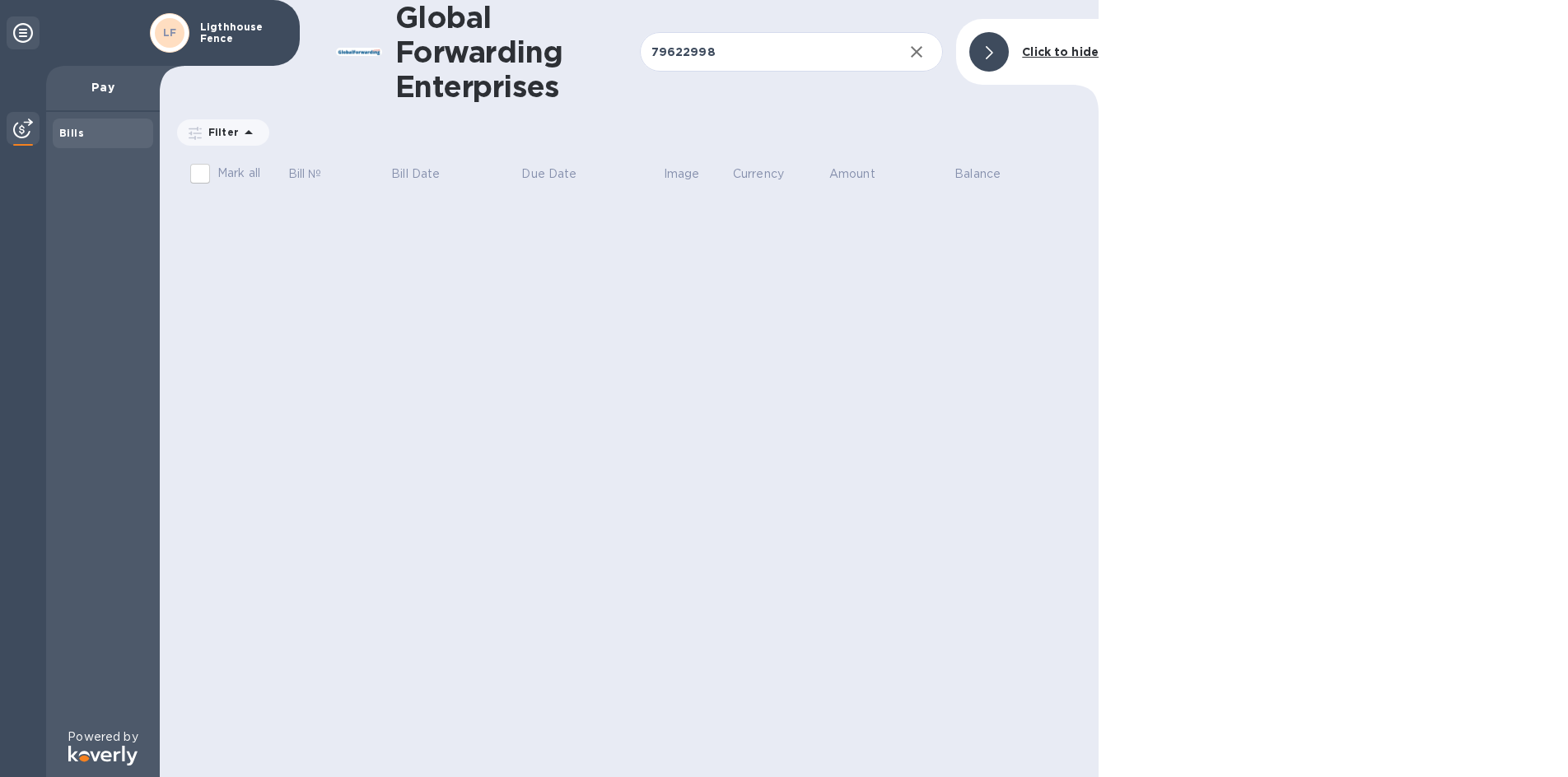
click at [123, 93] on p "Pay" at bounding box center [103, 87] width 87 height 17
click at [34, 130] on div at bounding box center [23, 130] width 33 height 37
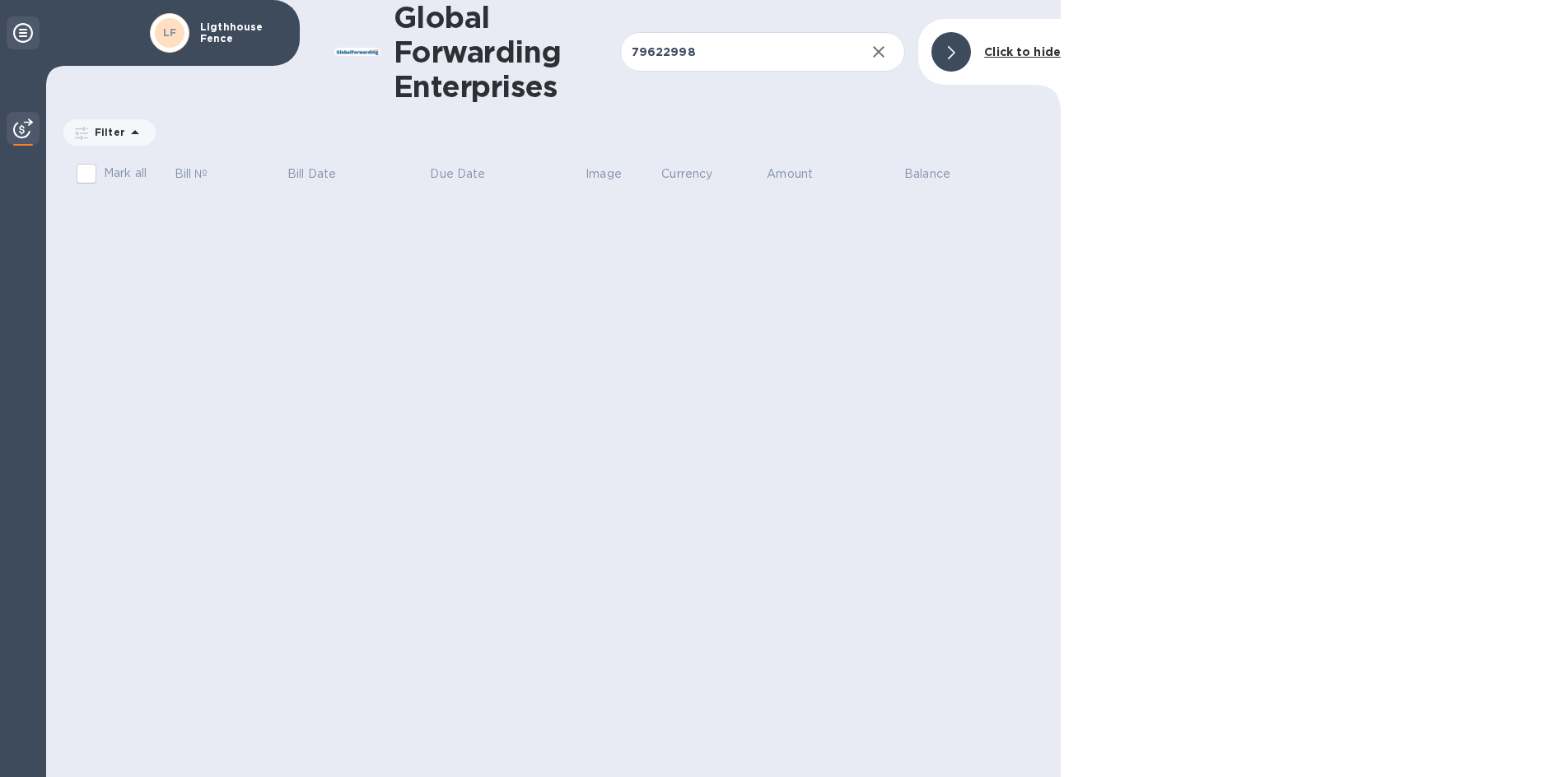
click at [27, 38] on icon at bounding box center [23, 33] width 20 height 20
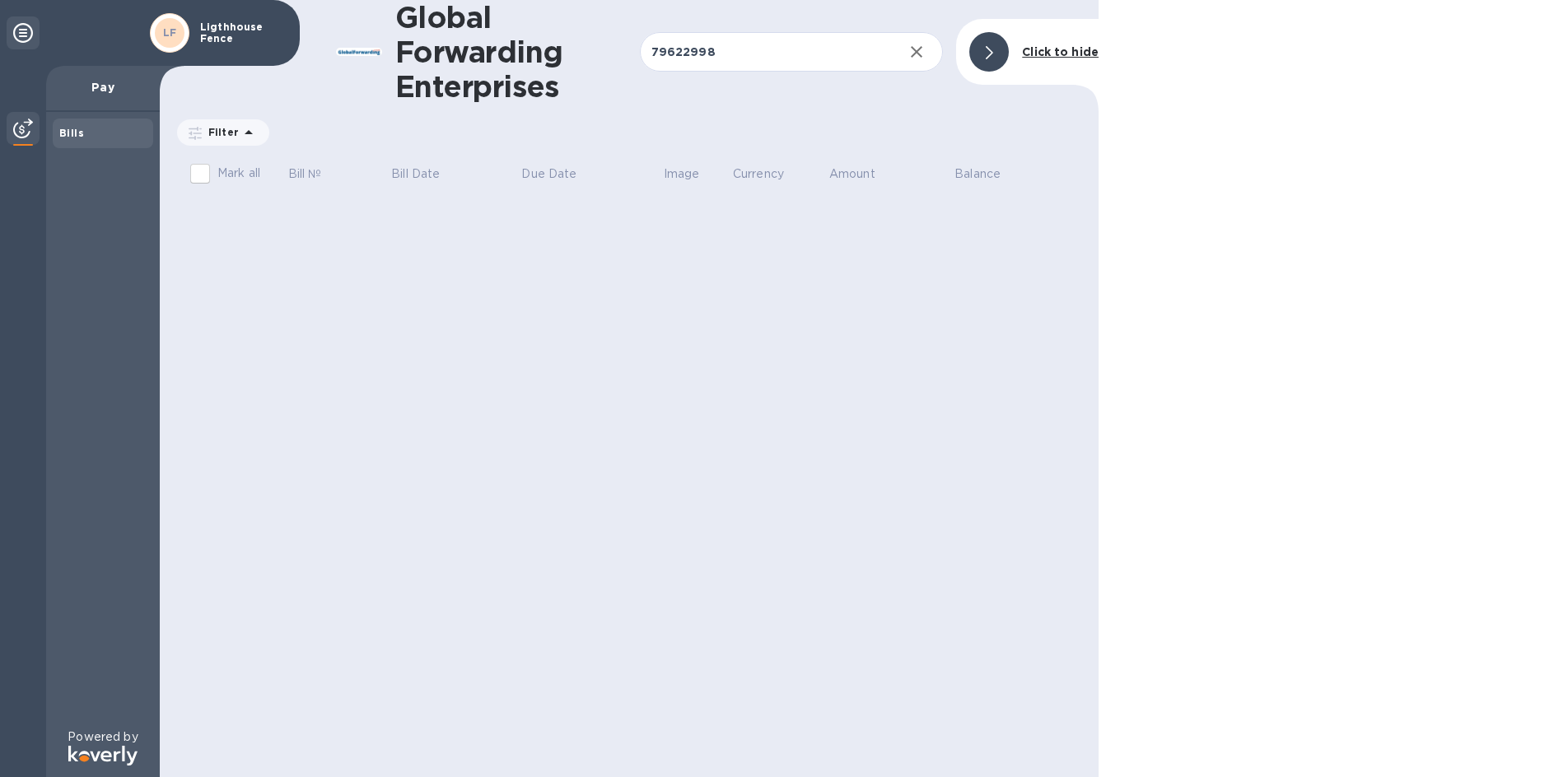
click at [119, 97] on div "Pay" at bounding box center [103, 88] width 114 height 46
click at [128, 140] on div "Bills" at bounding box center [103, 134] width 87 height 17
click at [129, 144] on div "Bills" at bounding box center [103, 134] width 101 height 30
click at [239, 135] on icon at bounding box center [248, 132] width 20 height 20
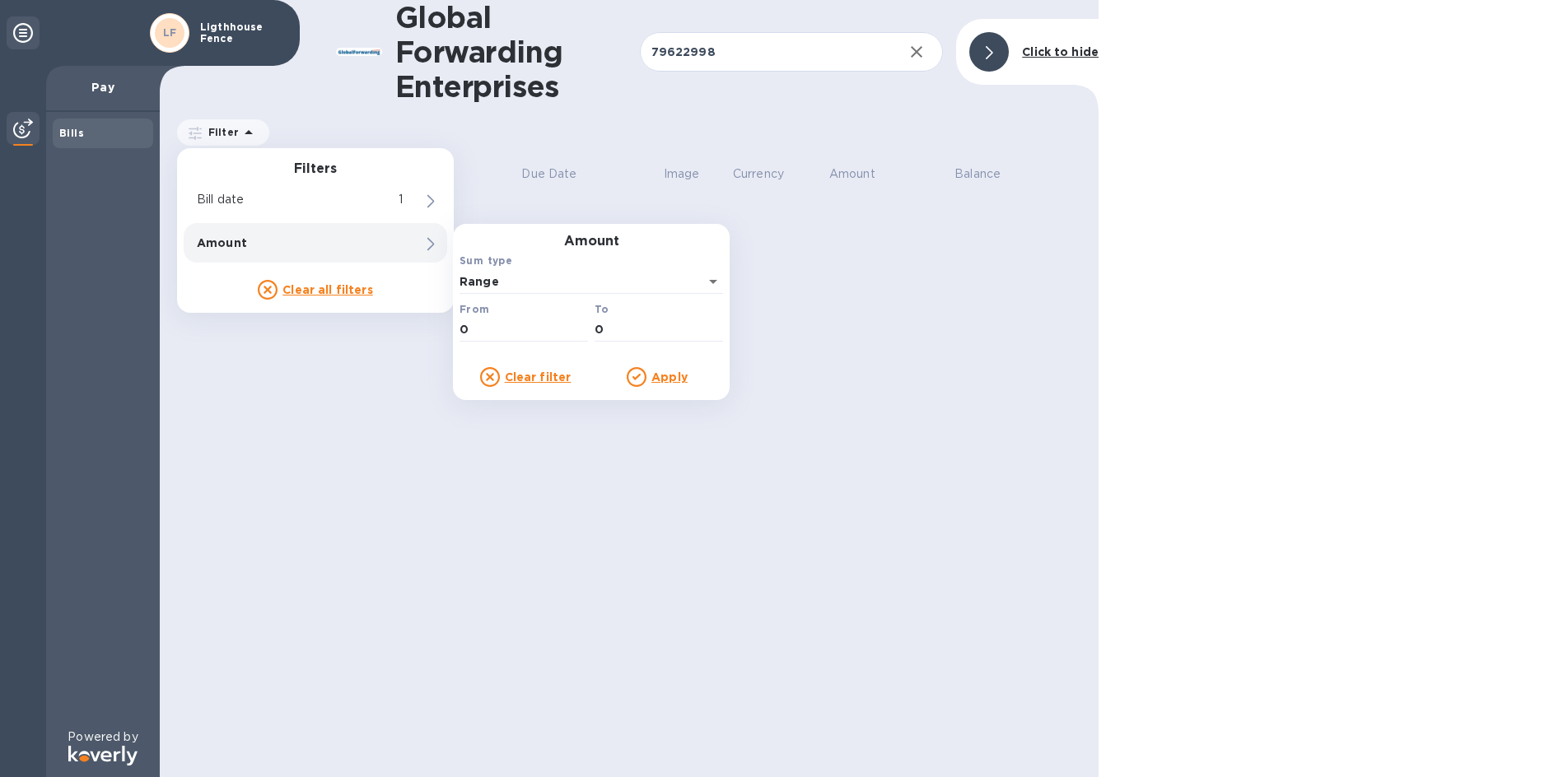
drag, startPoint x: 364, startPoint y: 448, endPoint x: 349, endPoint y: 426, distance: 26.6
click at [362, 448] on div "Global Forwarding Enterprises 79622998 ​ Click to hide Filter Filters Bill date…" at bounding box center [629, 388] width 939 height 777
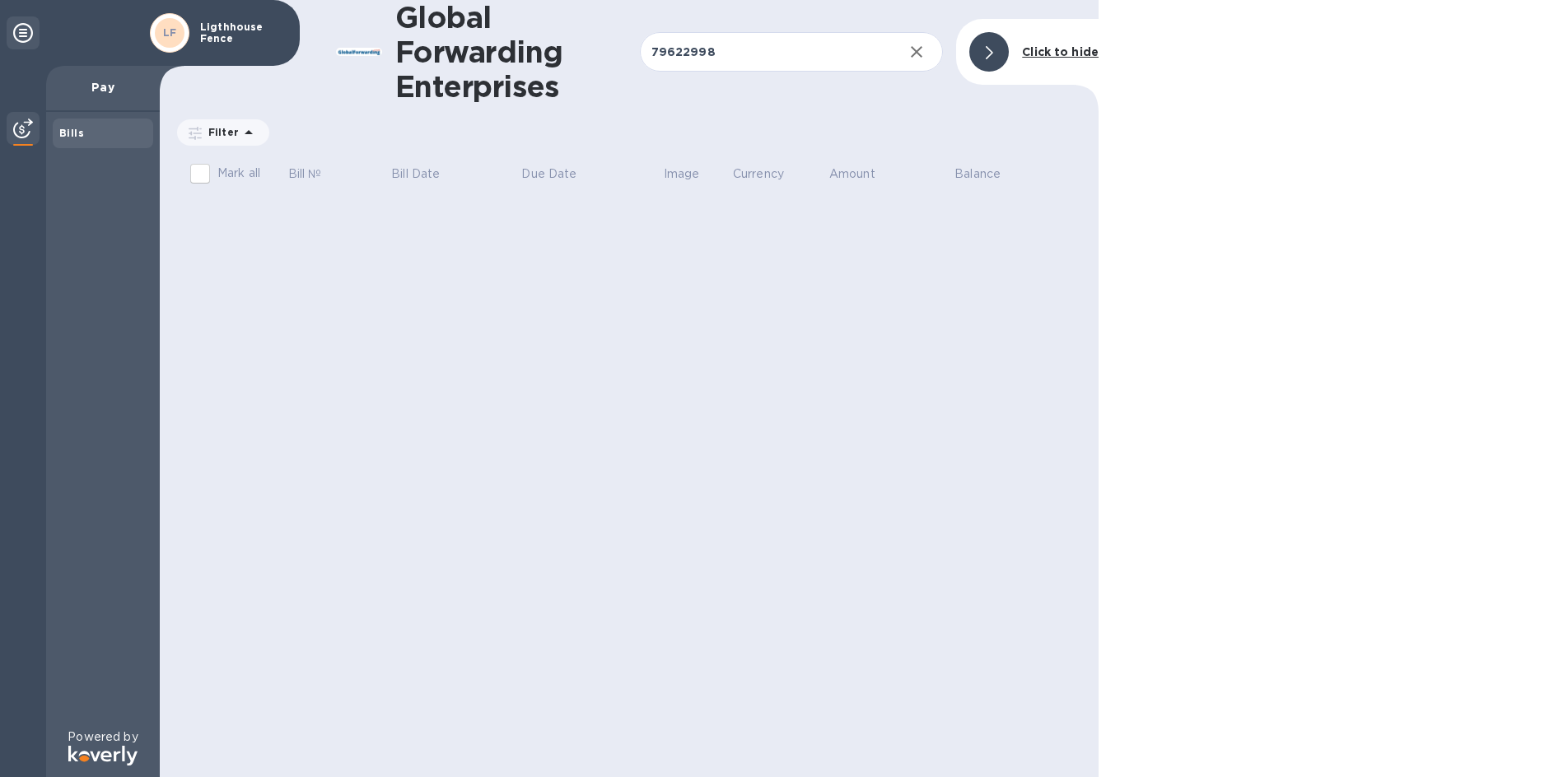
click at [175, 33] on div "LF" at bounding box center [170, 33] width 30 height 30
click at [174, 34] on b "LF" at bounding box center [169, 32] width 14 height 12
drag, startPoint x: 174, startPoint y: 34, endPoint x: 171, endPoint y: 46, distance: 12.4
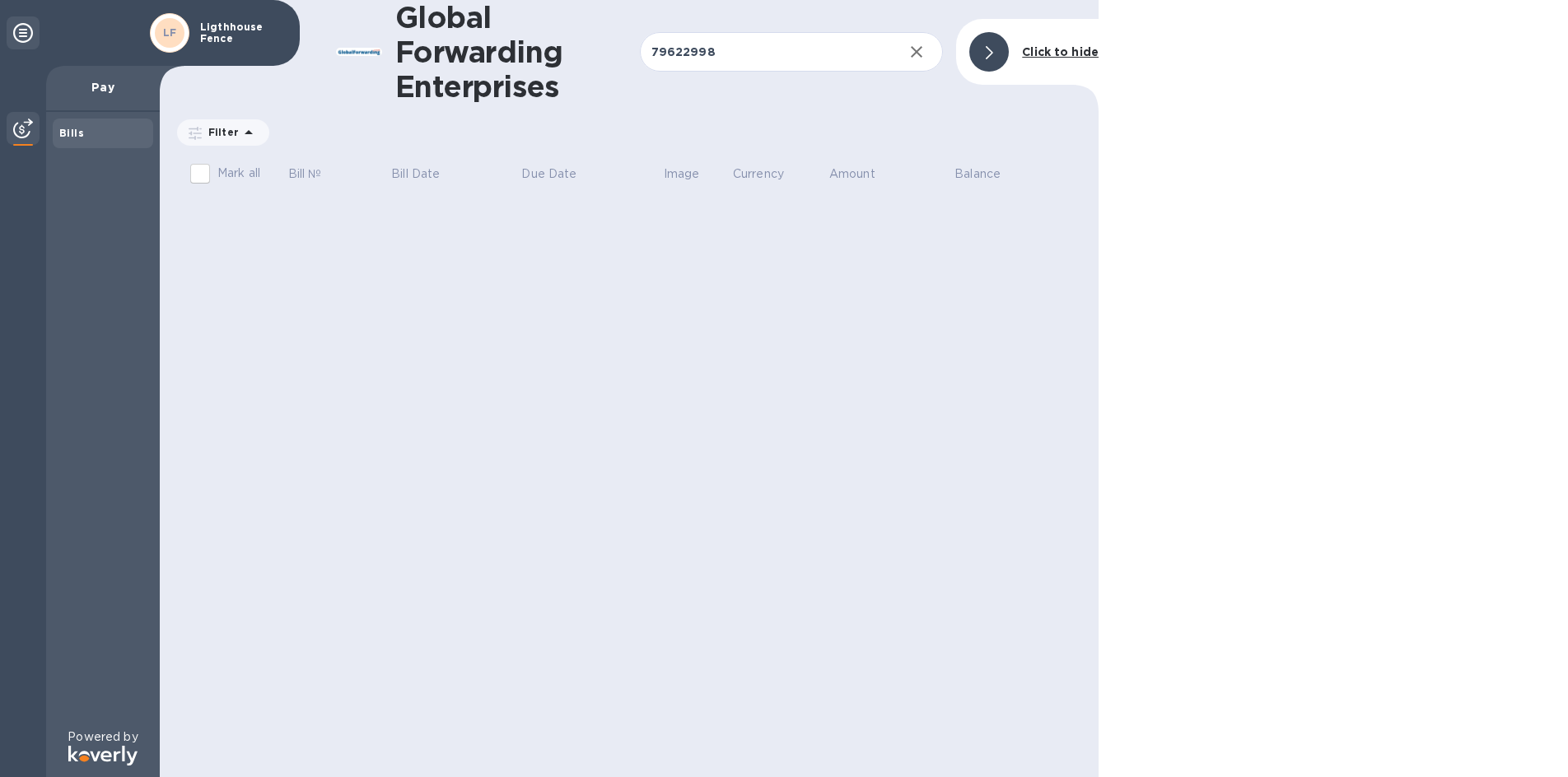
click at [173, 36] on b "LF" at bounding box center [169, 32] width 14 height 12
click at [170, 45] on div "LF" at bounding box center [169, 33] width 40 height 40
click at [171, 47] on div "LF" at bounding box center [170, 33] width 30 height 30
click at [26, 128] on img at bounding box center [23, 128] width 20 height 20
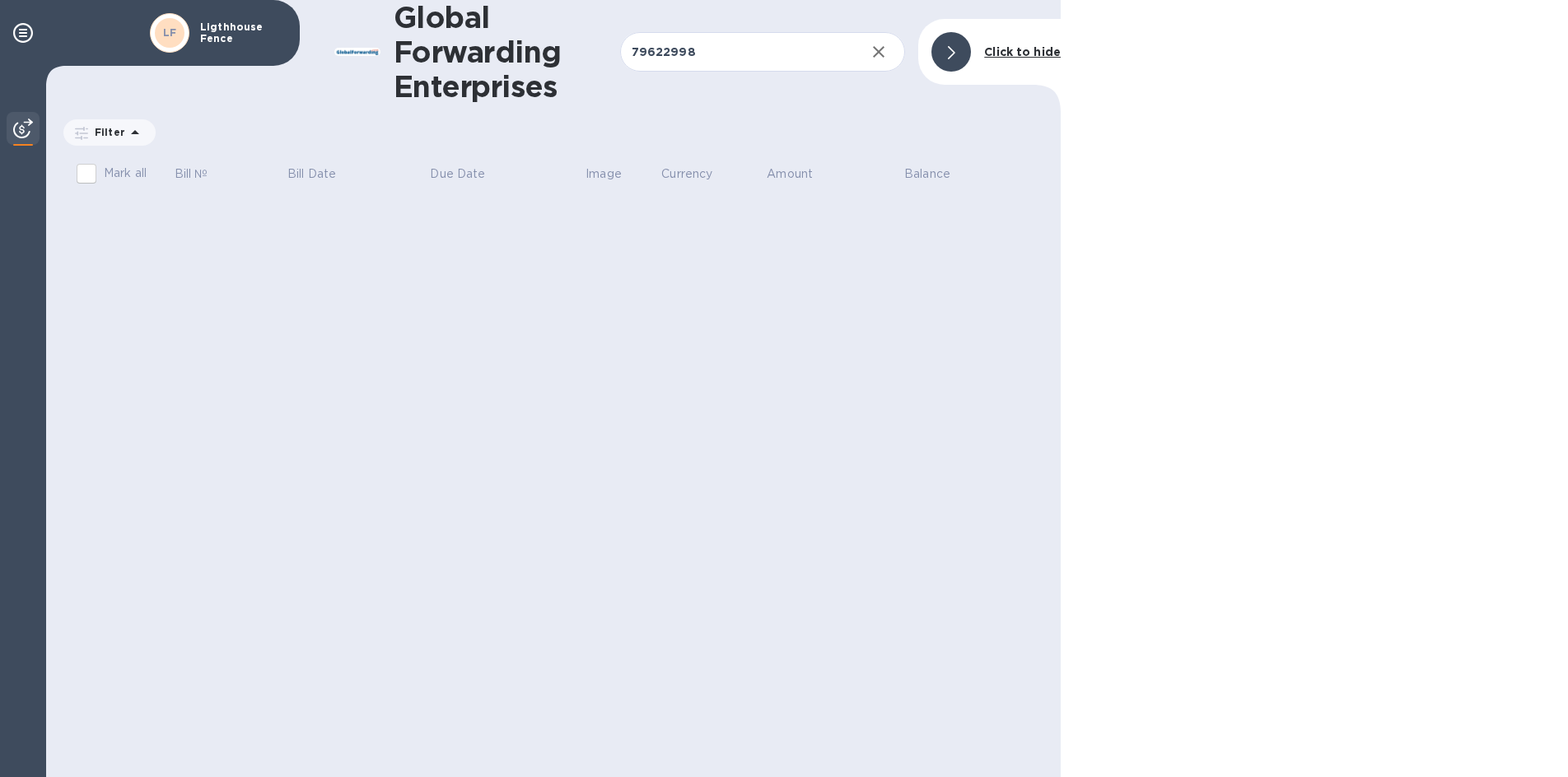
click at [26, 128] on img at bounding box center [23, 128] width 20 height 20
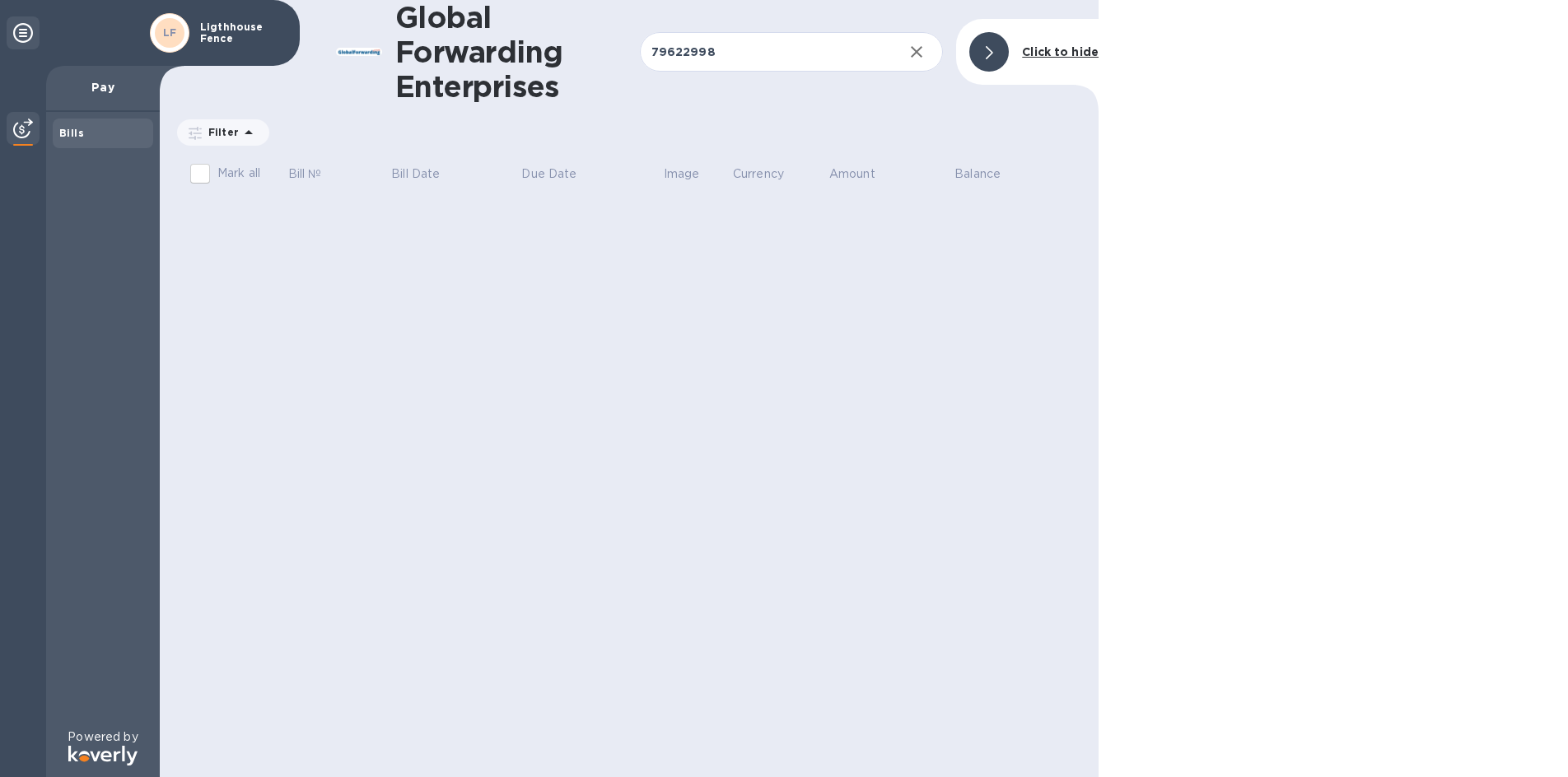
click at [21, 129] on img at bounding box center [23, 128] width 20 height 20
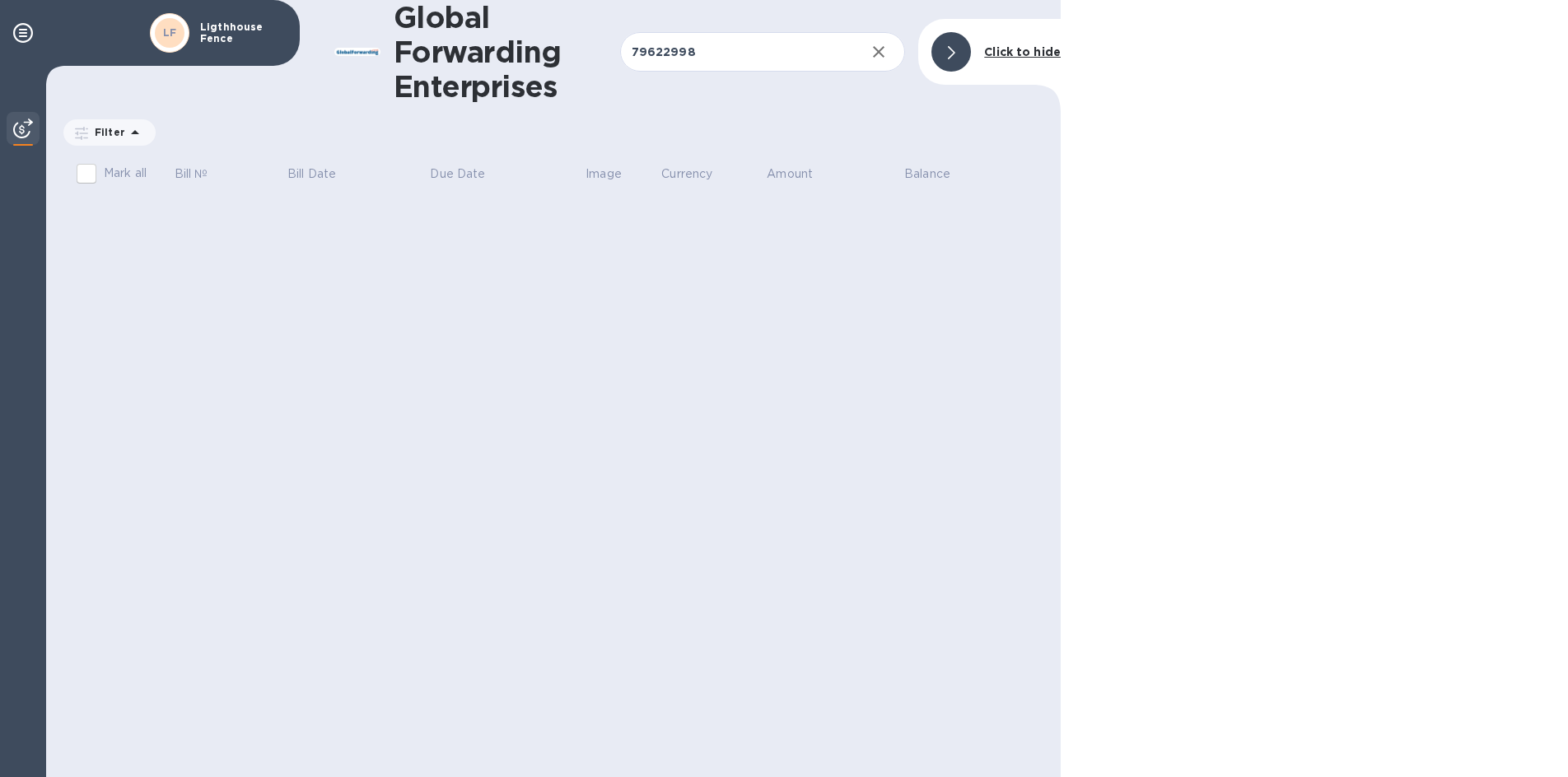
click at [131, 135] on icon at bounding box center [135, 132] width 8 height 4
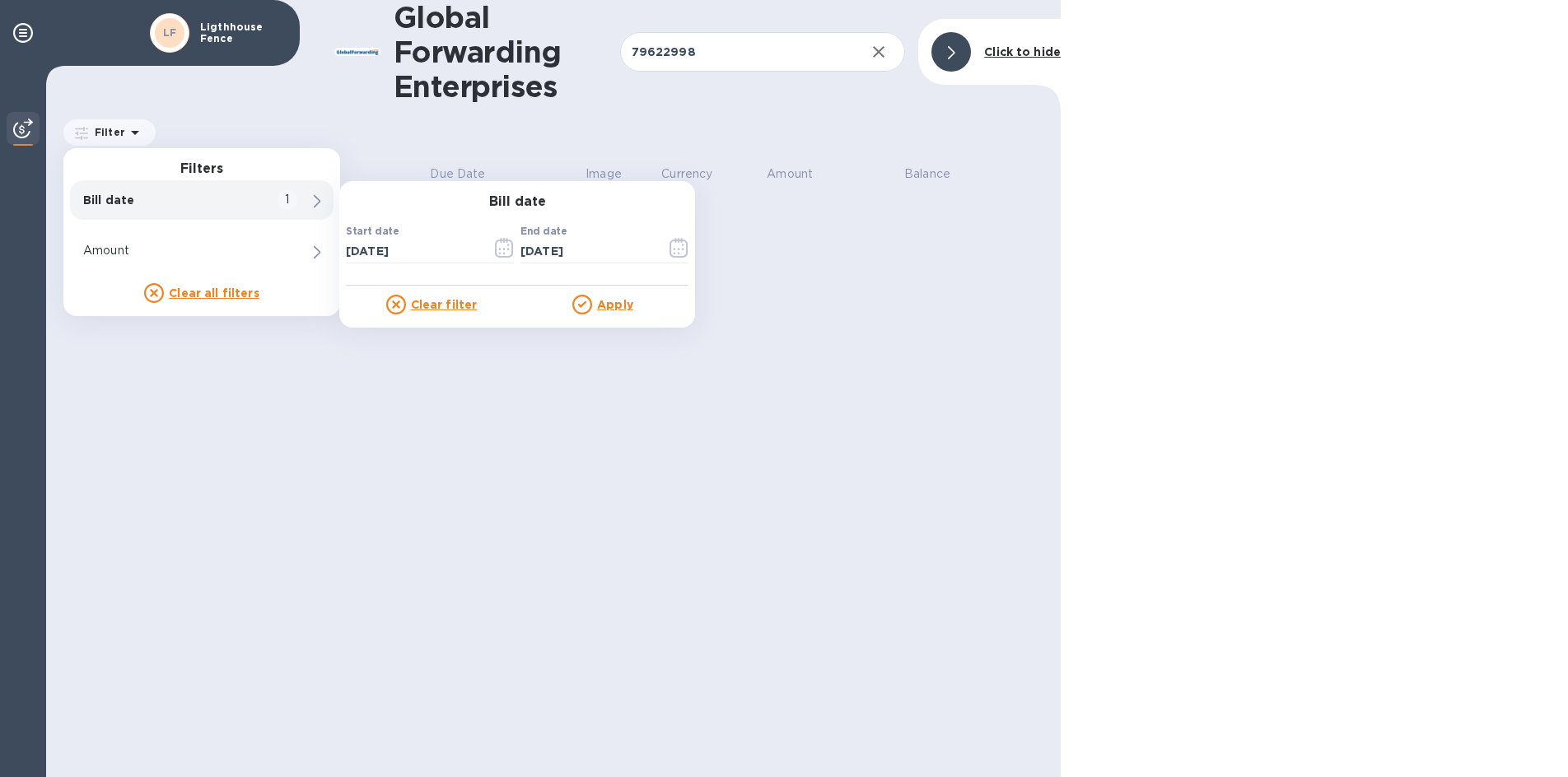
click at [290, 199] on div "1" at bounding box center [287, 199] width 20 height 20
click at [474, 308] on u "Clear filter" at bounding box center [444, 305] width 67 height 13
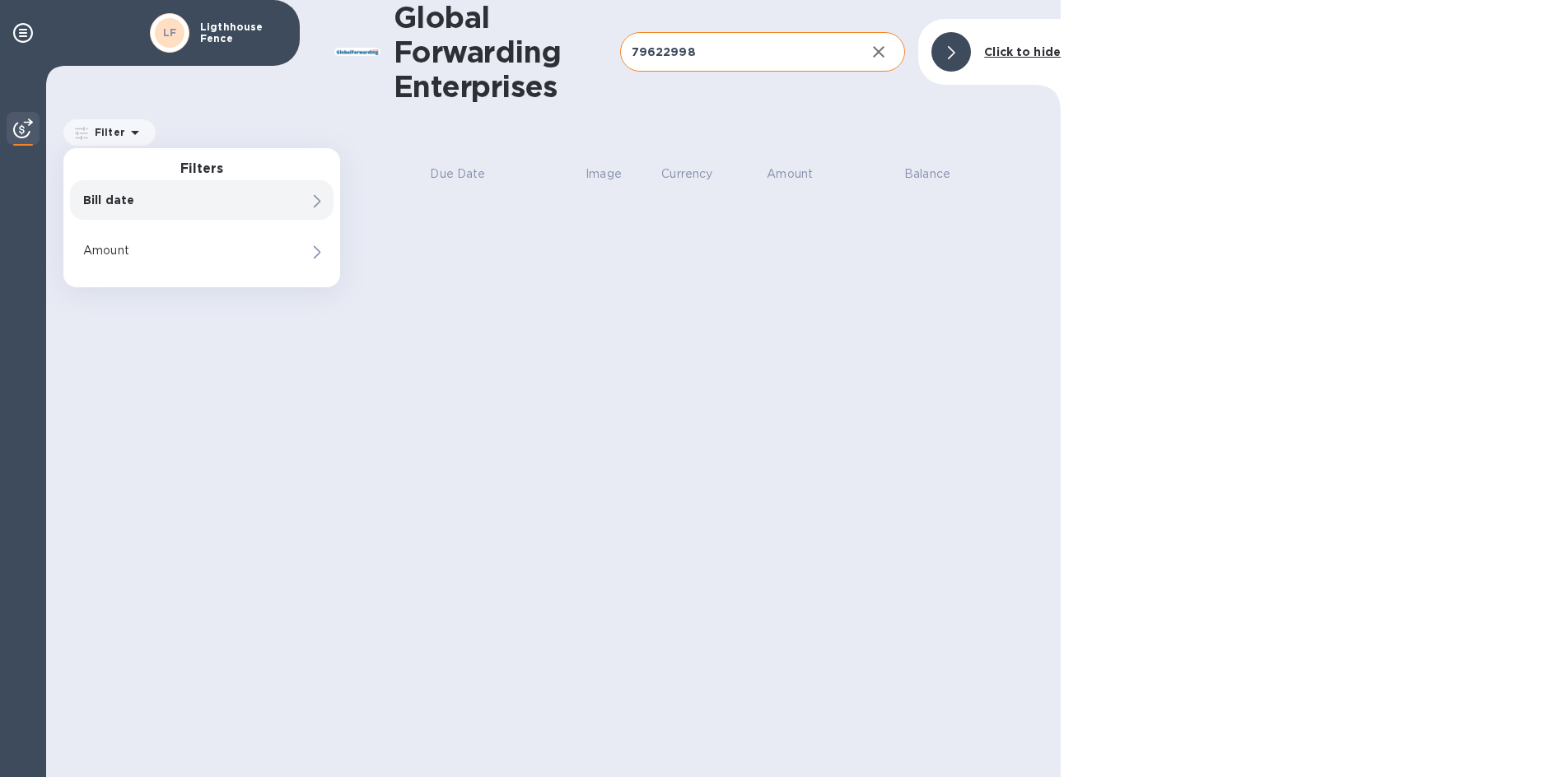
click at [745, 60] on input "79622998" at bounding box center [736, 52] width 233 height 40
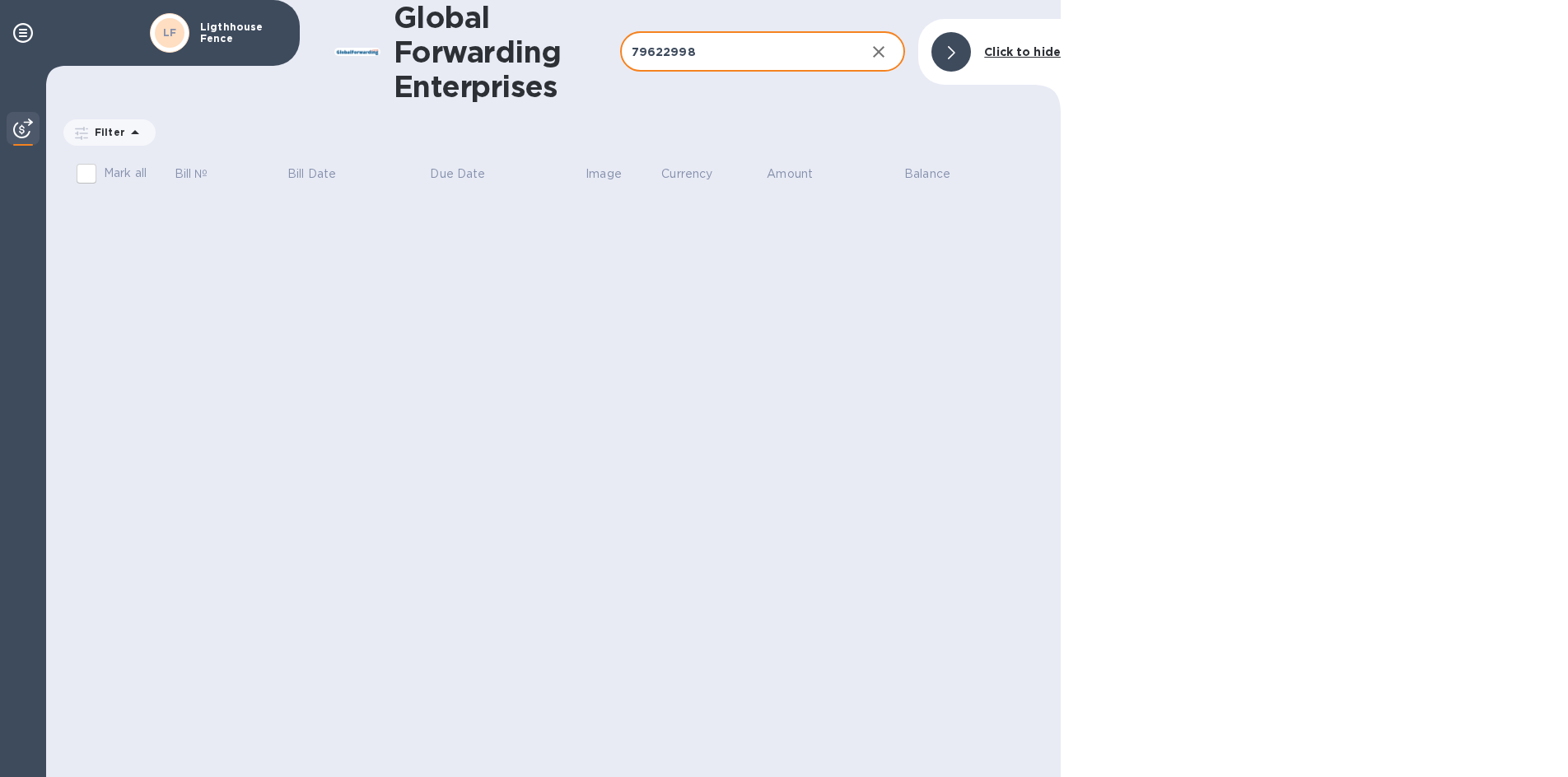
click at [1012, 56] on b "Click to hide" at bounding box center [1022, 52] width 76 height 13
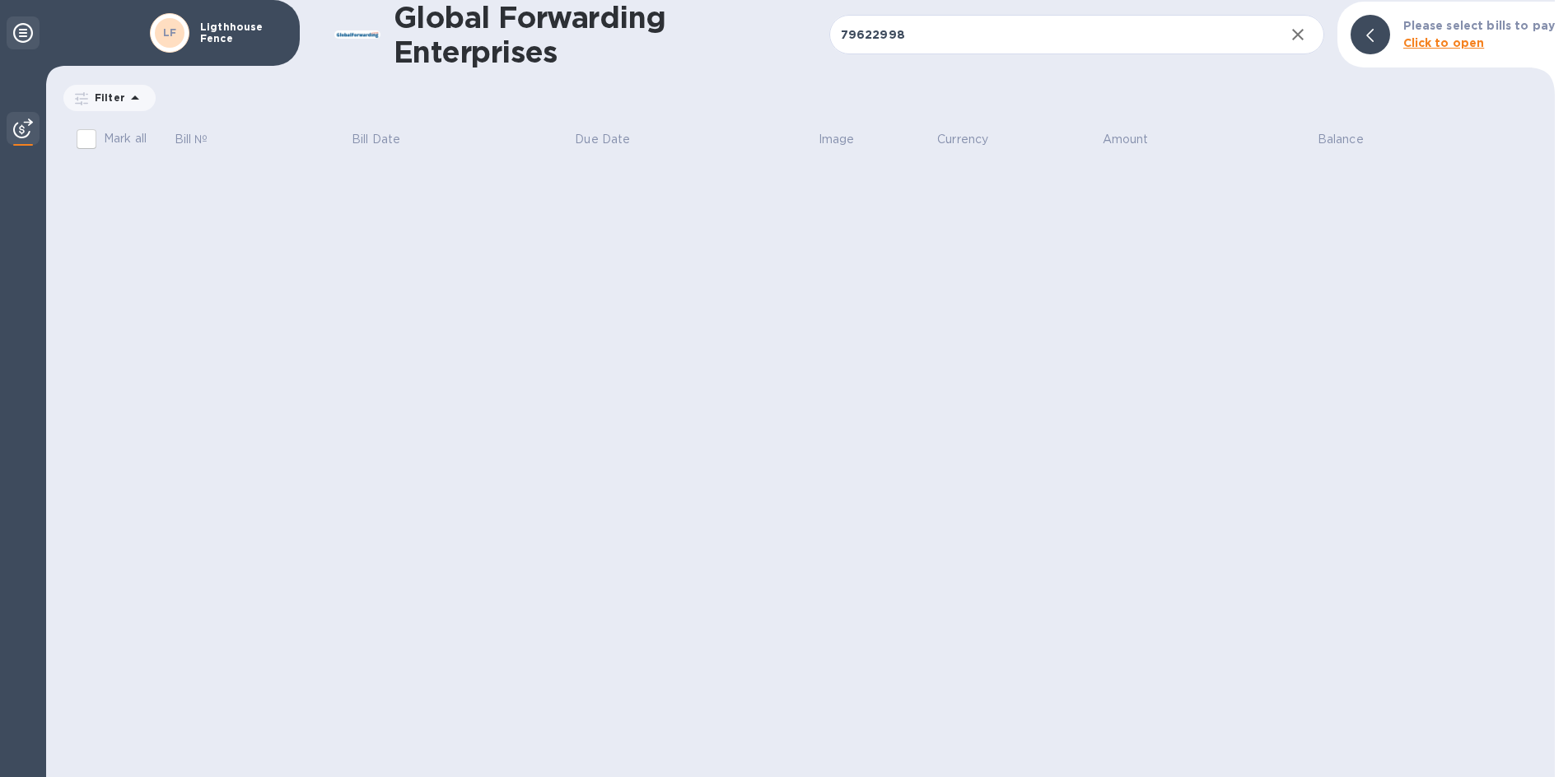
click at [16, 24] on icon at bounding box center [23, 33] width 20 height 20
